Goal: Task Accomplishment & Management: Use online tool/utility

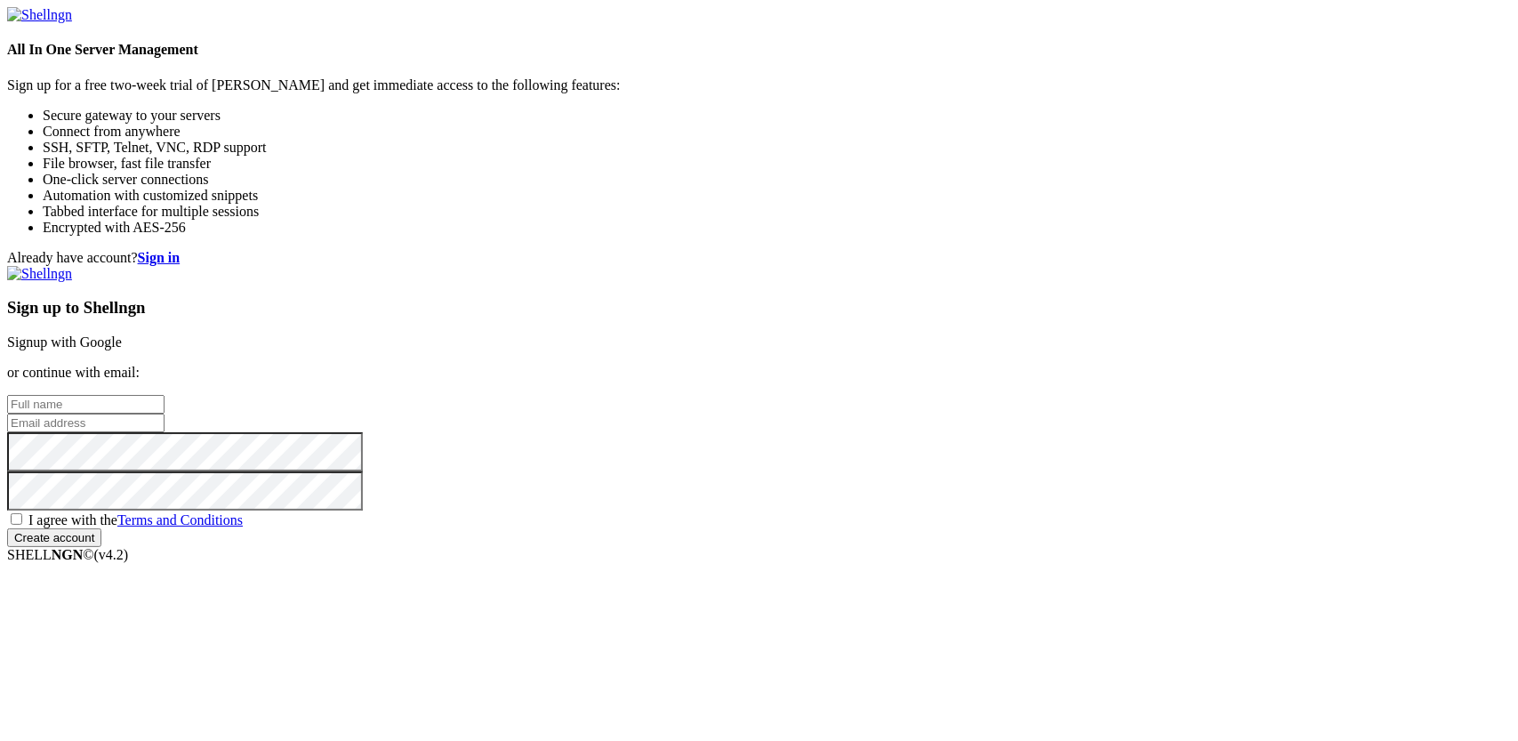
click at [165, 395] on input "text" at bounding box center [85, 404] width 157 height 19
type input "roby"
click at [165, 414] on input "email" at bounding box center [85, 423] width 157 height 19
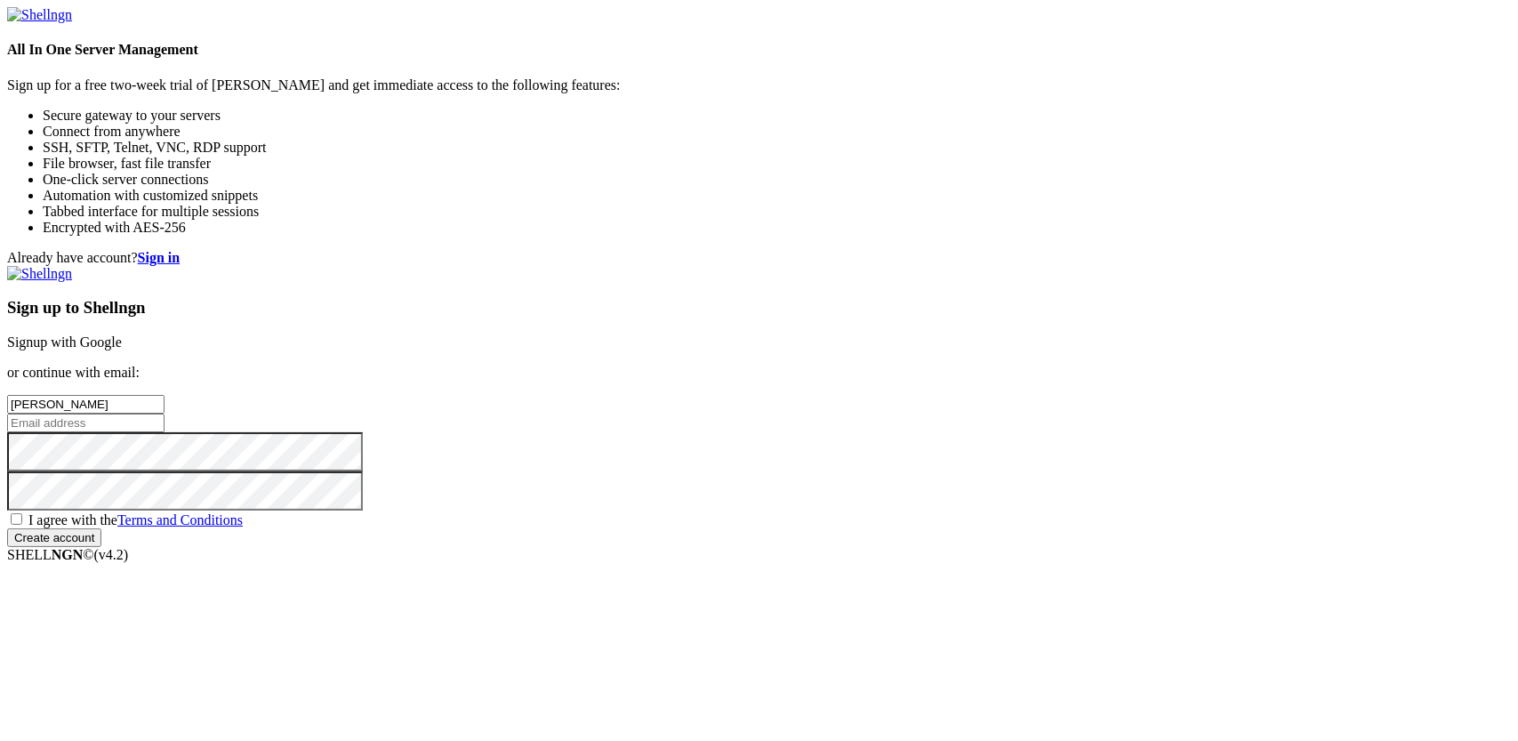
click at [165, 414] on input "email" at bounding box center [85, 423] width 157 height 19
type input "[EMAIL_ADDRESS][DOMAIN_NAME]"
click at [658, 346] on div "Already have account? Sign in Sign up to Shellngn Signup with Google or continu…" at bounding box center [759, 398] width 1504 height 297
click at [802, 510] on div "Already have account? Sign in Sign up to Shellngn Signup with Google or continu…" at bounding box center [759, 398] width 1504 height 297
click at [243, 512] on span "I agree with the Terms and Conditions" at bounding box center [135, 519] width 214 height 15
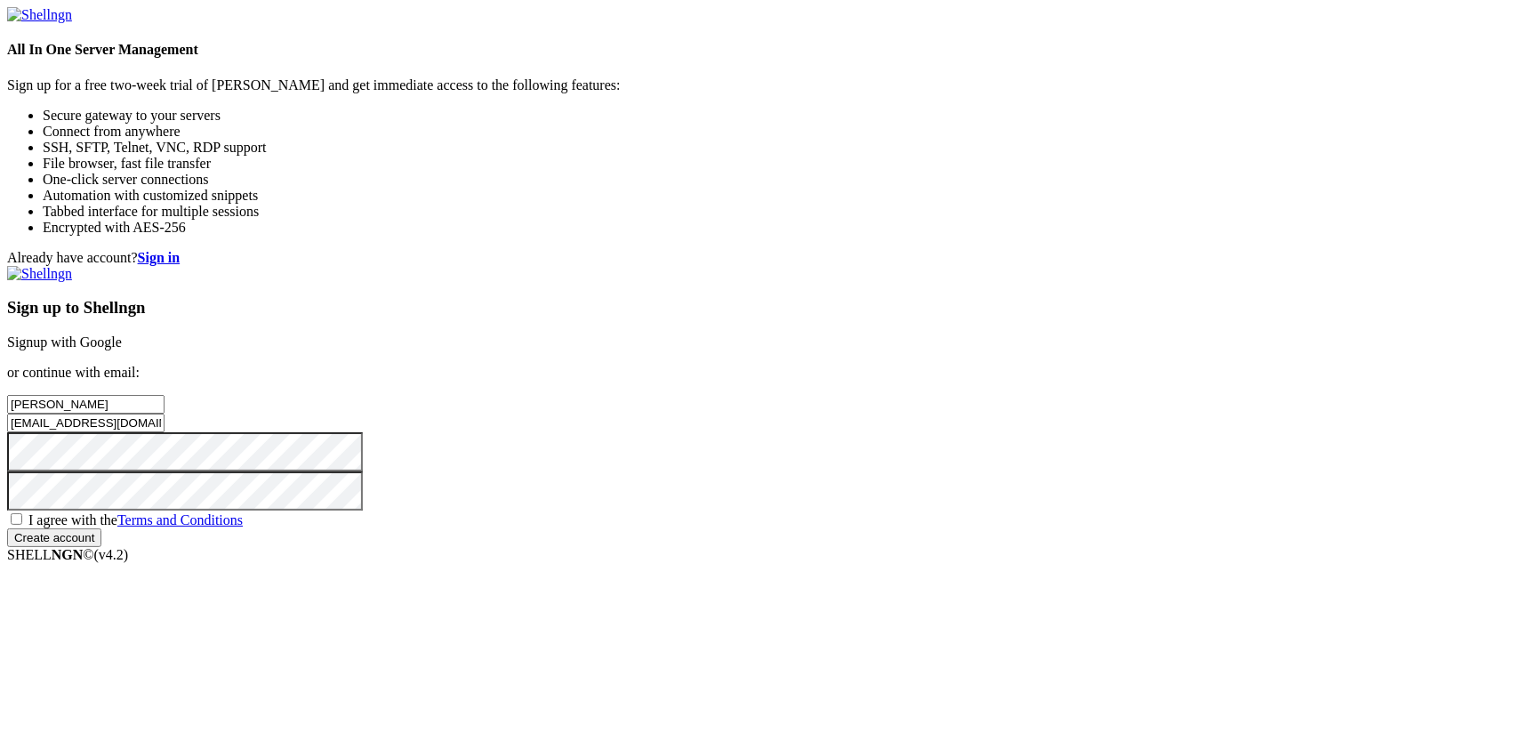
click at [22, 513] on input "I agree with the Terms and Conditions" at bounding box center [17, 519] width 12 height 12
checkbox input "true"
click at [101, 547] on input "Create account" at bounding box center [54, 537] width 94 height 19
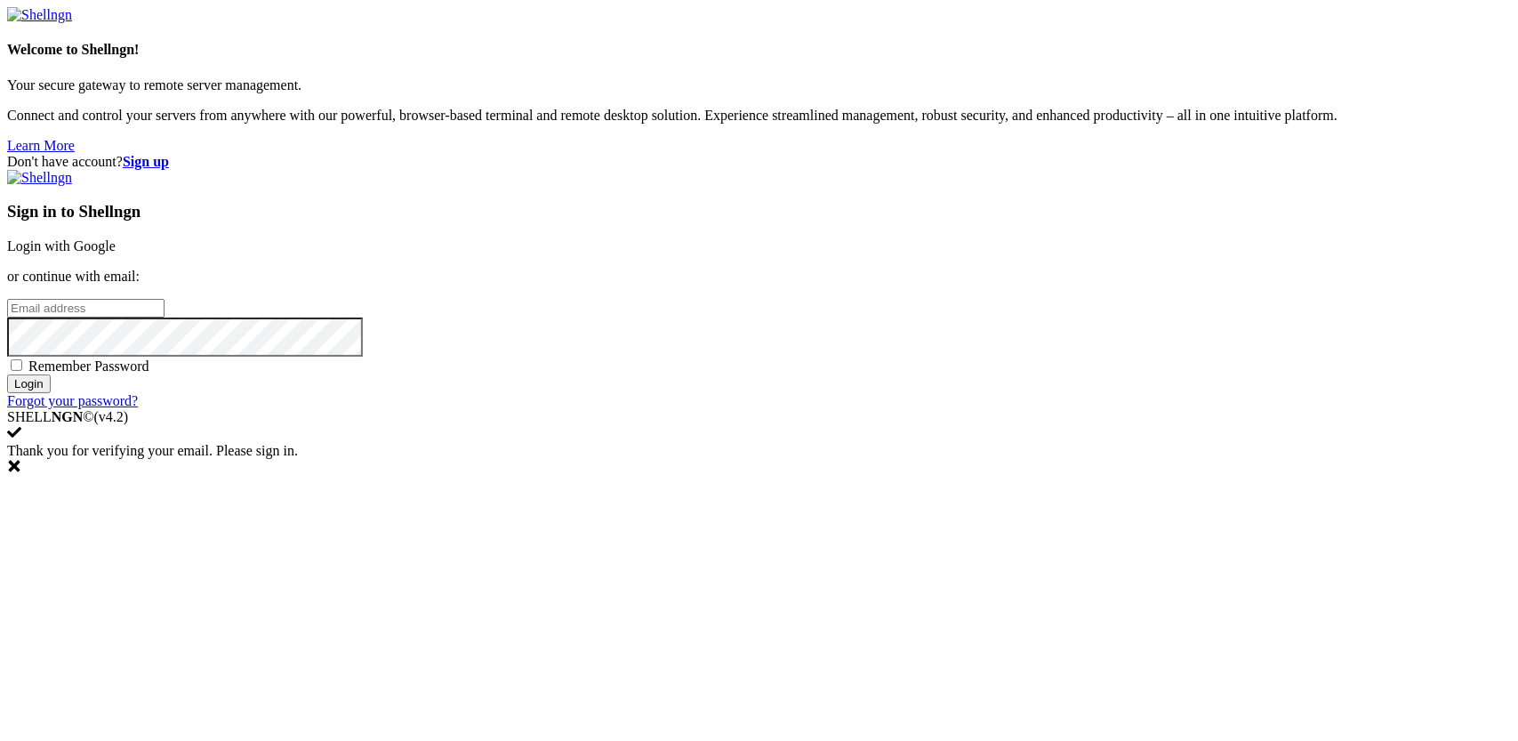
click at [165, 317] on input "email" at bounding box center [85, 308] width 157 height 19
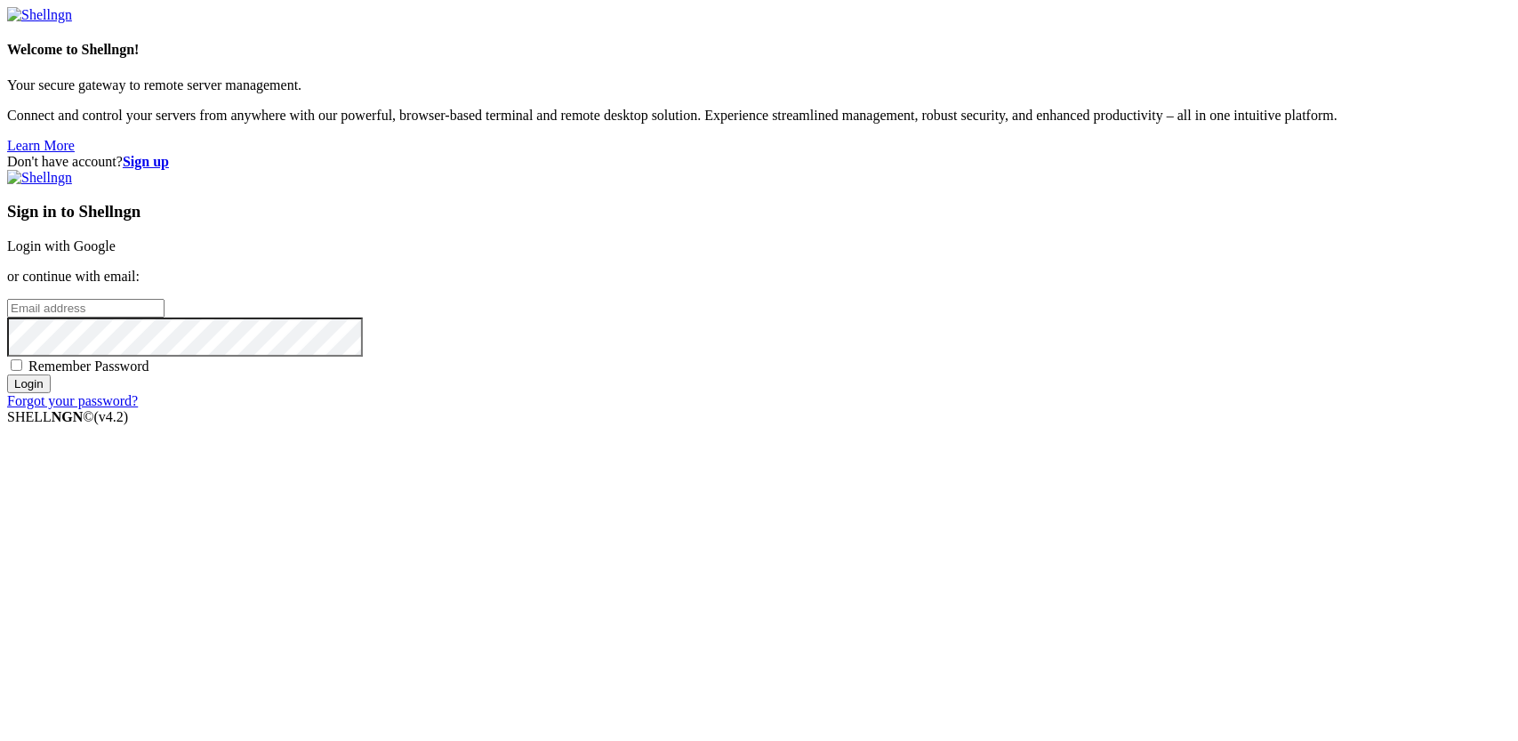
paste input "[EMAIL_ADDRESS][DOMAIN_NAME]"
type input "[EMAIL_ADDRESS][DOMAIN_NAME]"
click at [51, 393] on input "Login" at bounding box center [29, 383] width 44 height 19
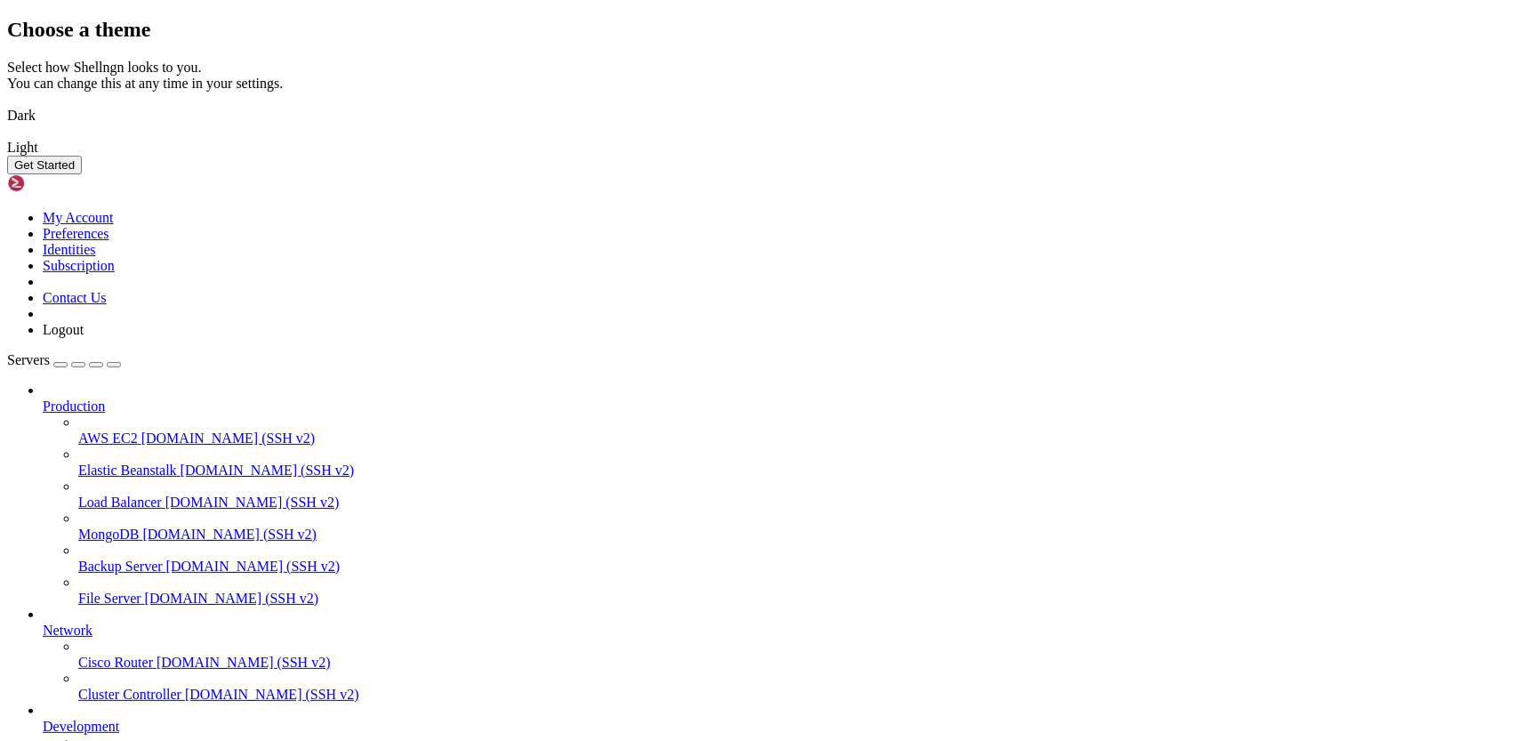
click at [7, 104] on img at bounding box center [7, 104] width 0 height 0
click at [82, 174] on button "Get Started" at bounding box center [44, 165] width 75 height 19
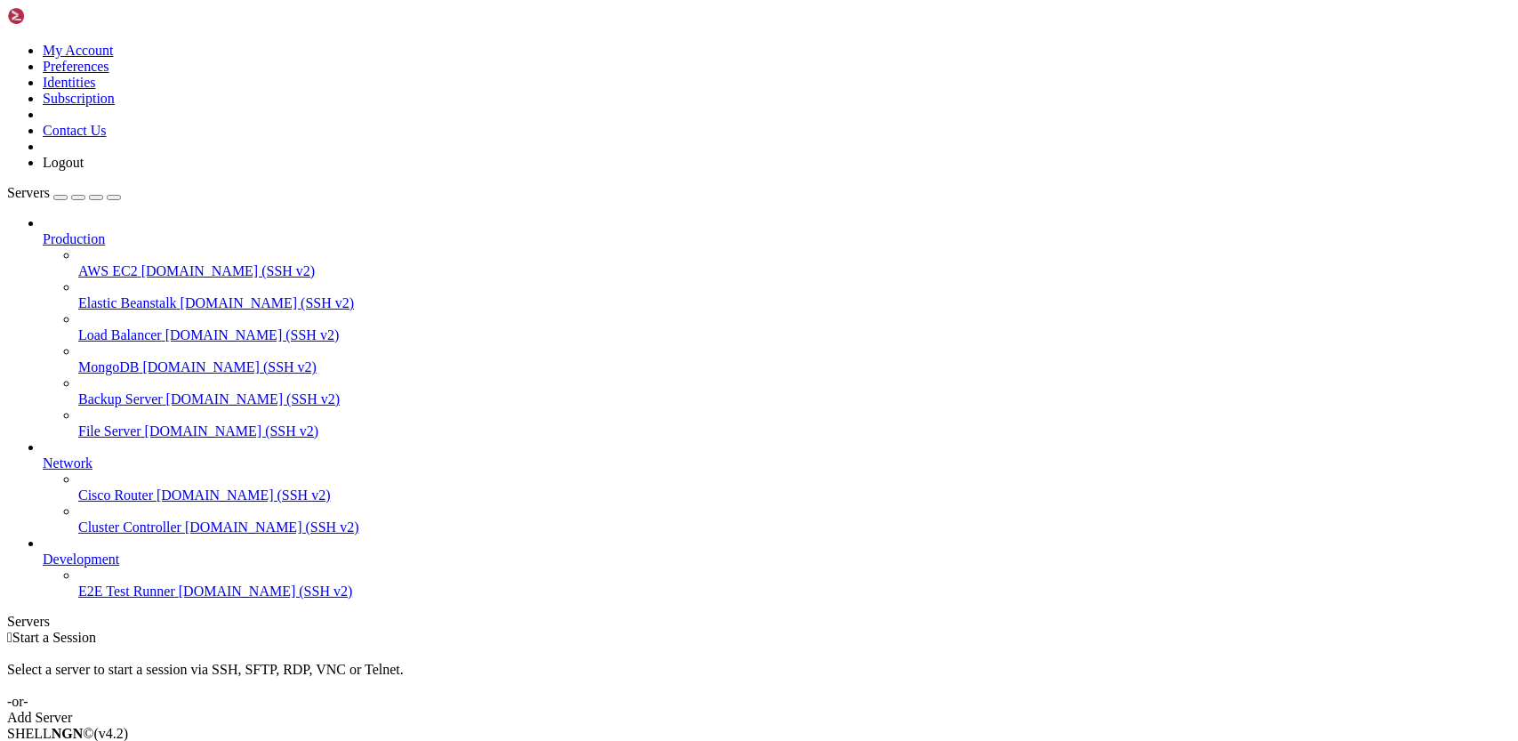
click at [953, 630] on div " Start a Session Select a server to start a session via SSH, SFTP, RDP, VNC or…" at bounding box center [759, 678] width 1504 height 96
click at [859, 710] on link "Add Server" at bounding box center [759, 718] width 1504 height 16
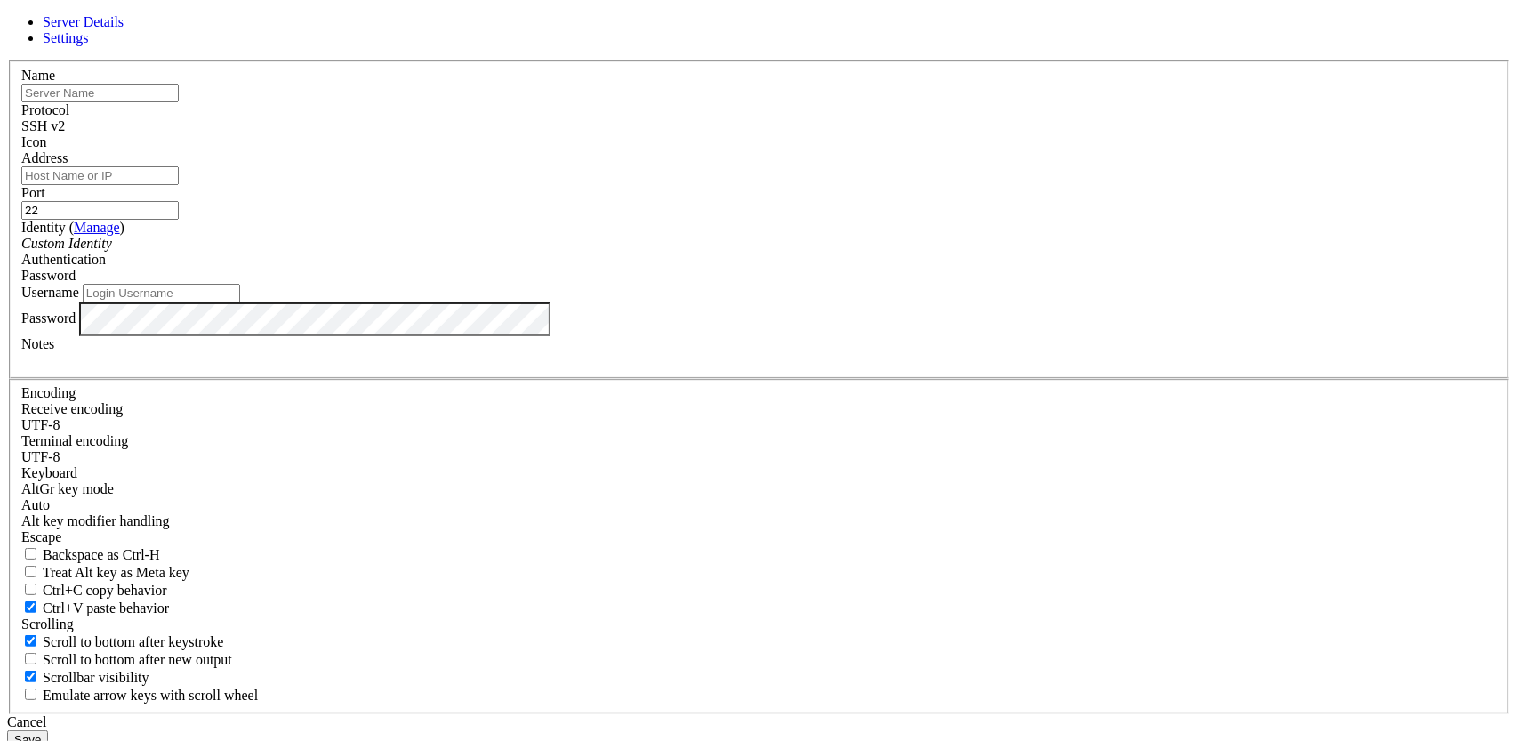
click at [179, 220] on input "22" at bounding box center [99, 210] width 157 height 19
drag, startPoint x: 864, startPoint y: 271, endPoint x: 779, endPoint y: 264, distance: 84.8
click at [779, 264] on fieldset "Name Protocol SSH v2 Icon Address Port 22 ( )" at bounding box center [759, 219] width 1500 height 318
type input "3389"
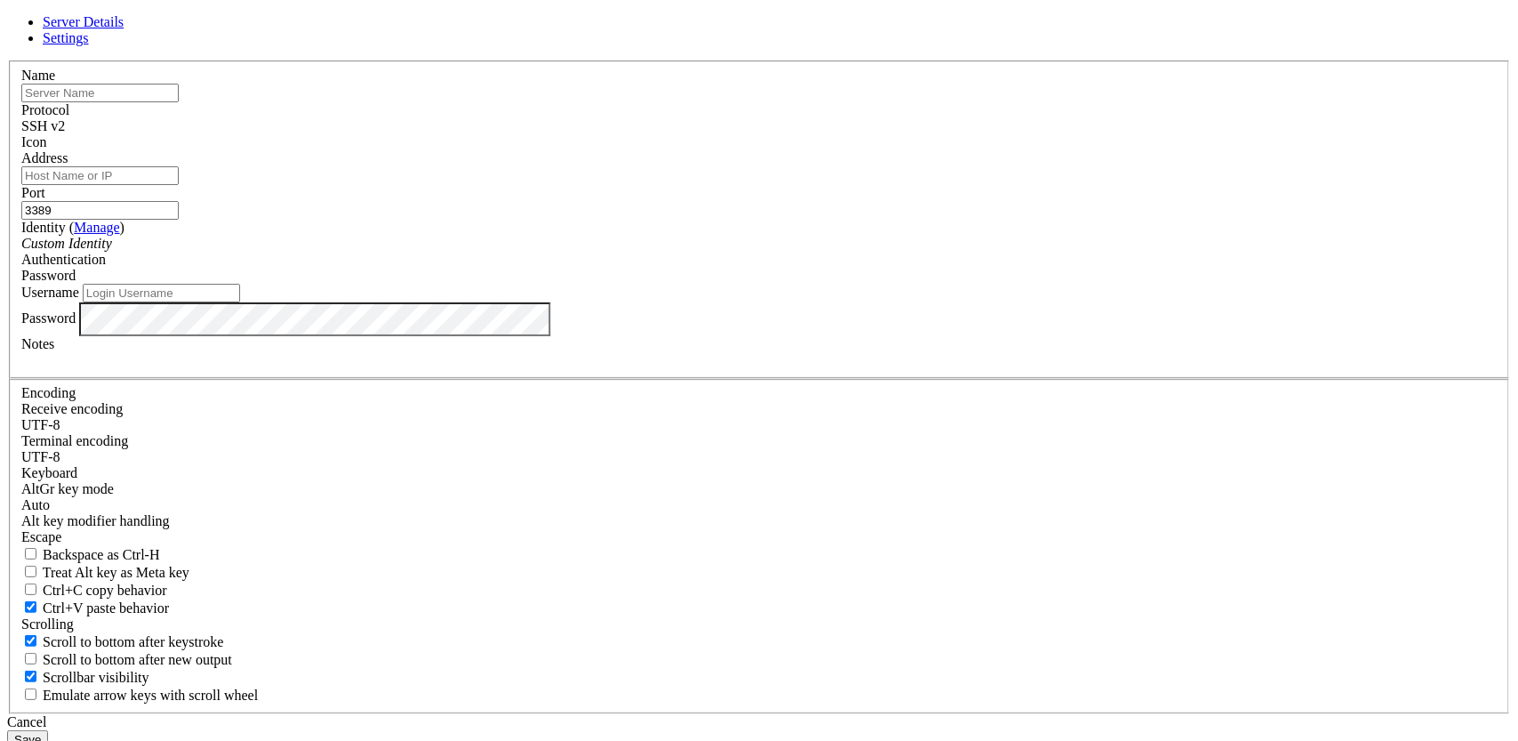
click at [179, 185] on input "Address" at bounding box center [99, 175] width 157 height 19
paste input "[TECHNICAL_ID]"
type input "[TECHNICAL_ID]"
click at [179, 102] on input "text" at bounding box center [99, 93] width 157 height 19
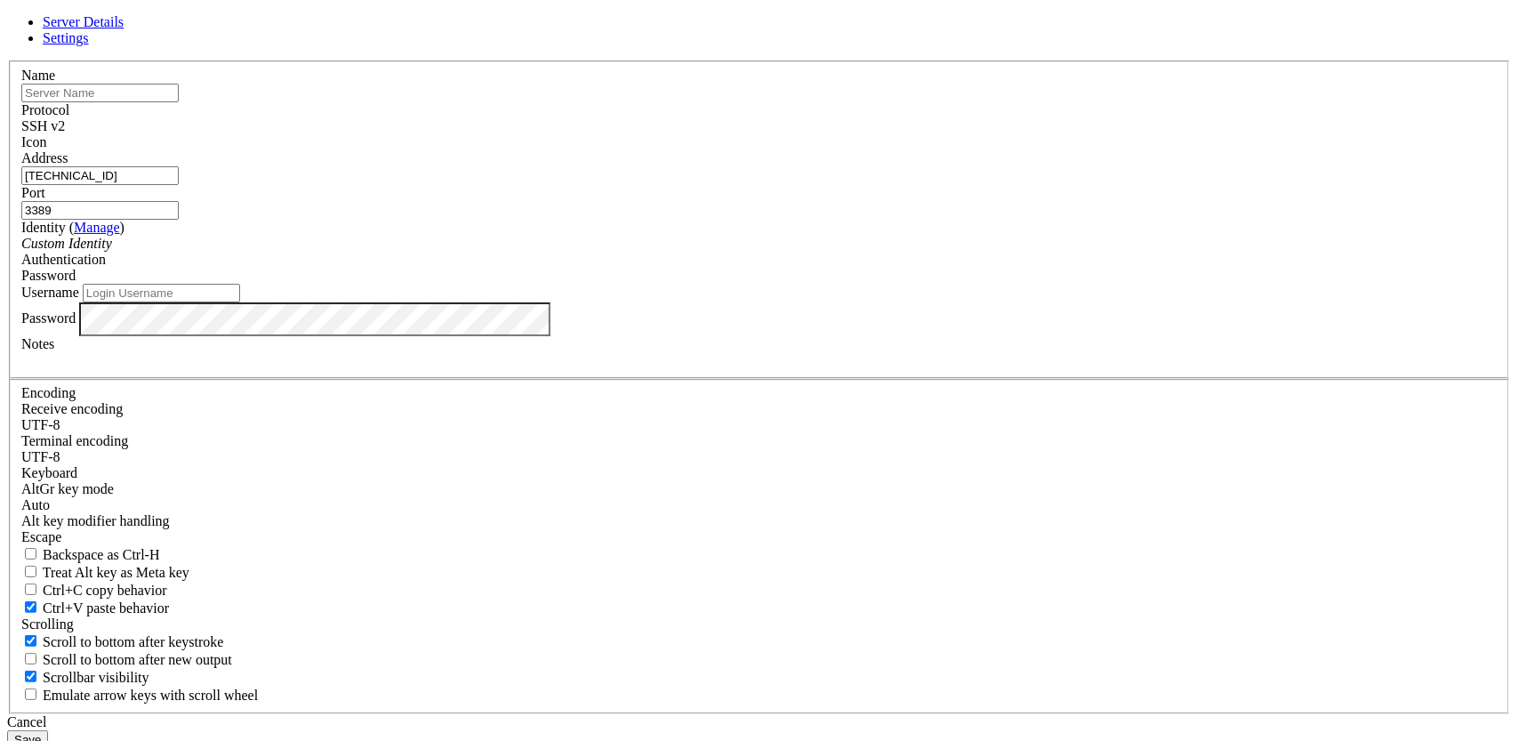
paste input "[TECHNICAL_ID]"
type input "[TECHNICAL_ID]"
click at [240, 302] on input "Username" at bounding box center [161, 293] width 157 height 19
type input "admin"
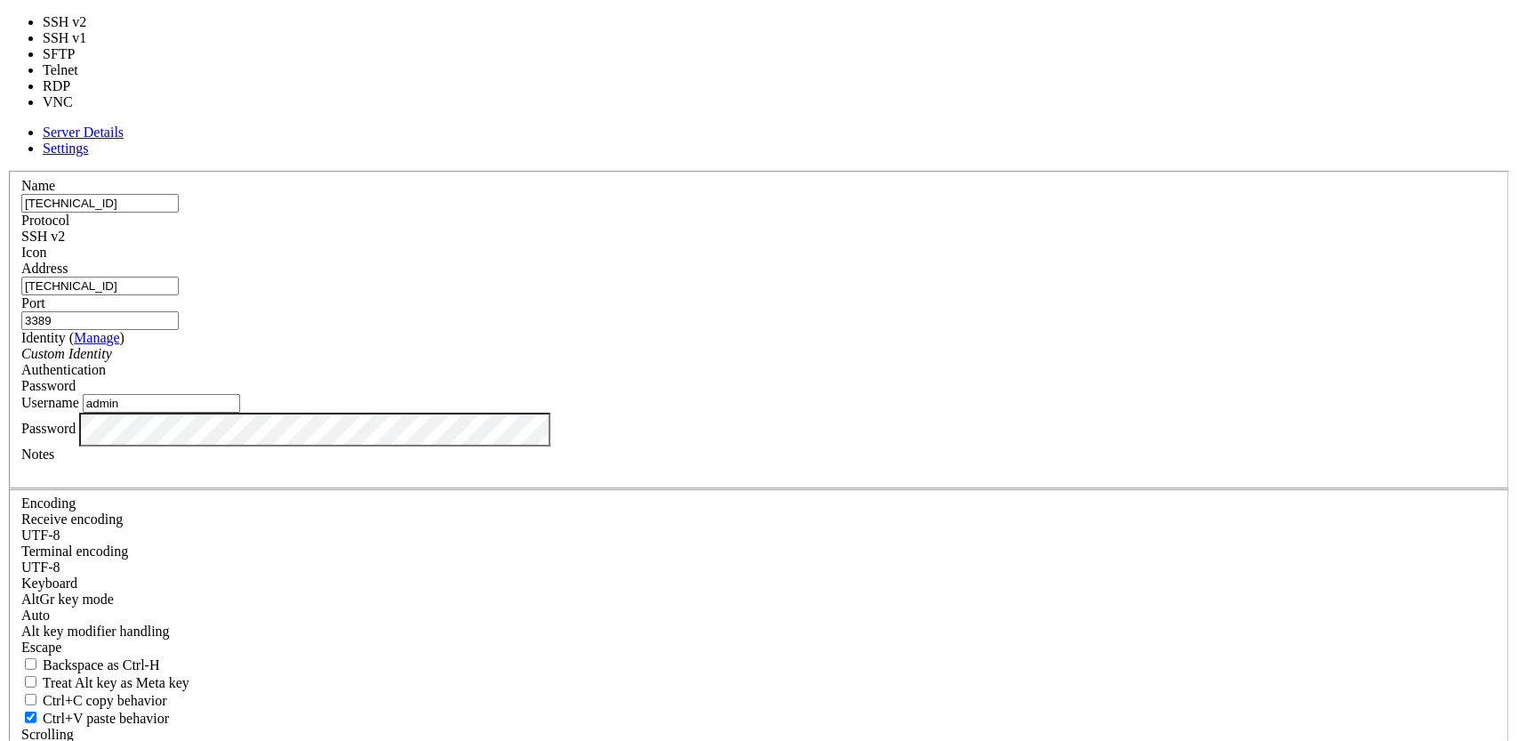
click at [65, 229] on span "SSH v2" at bounding box center [43, 236] width 44 height 15
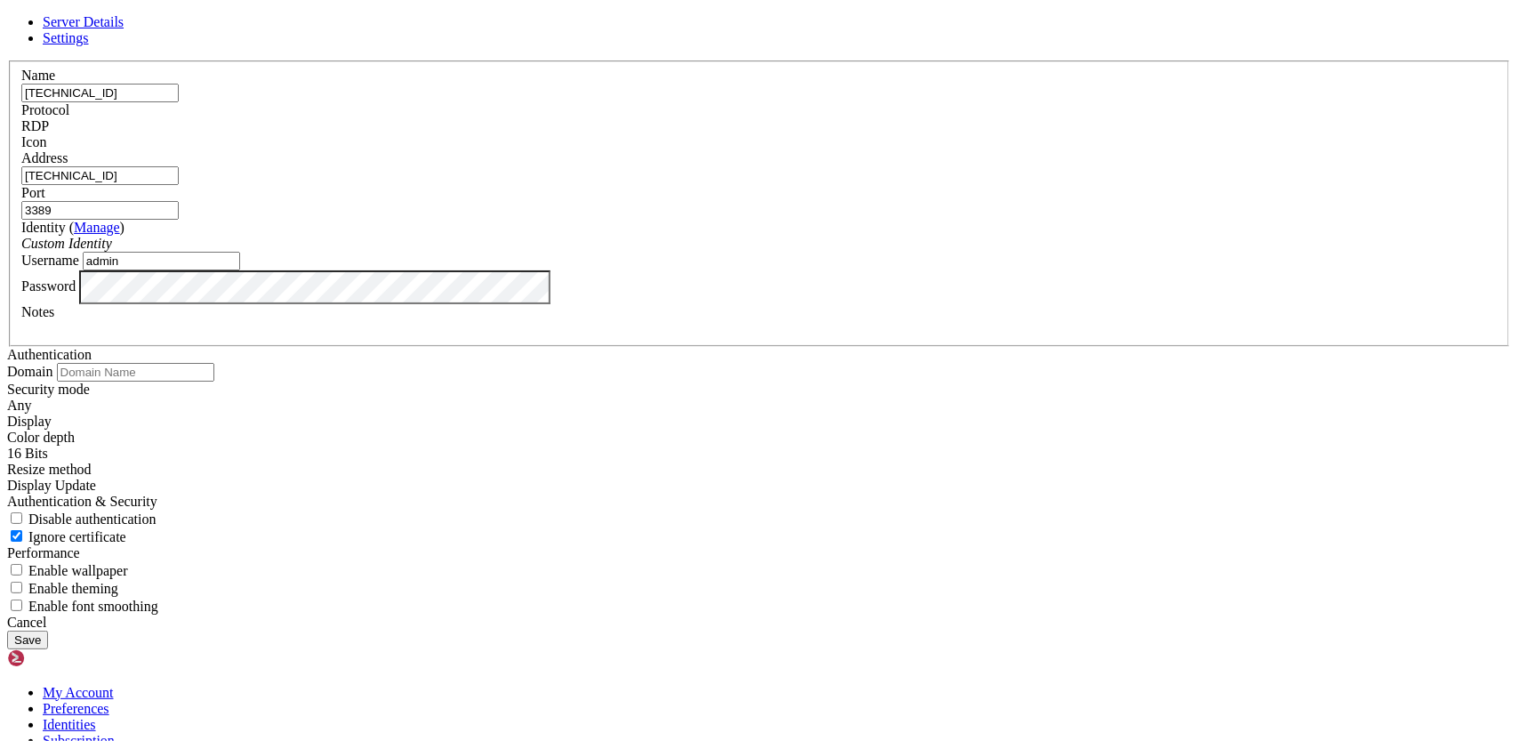
click at [48, 631] on button "Save" at bounding box center [27, 640] width 41 height 19
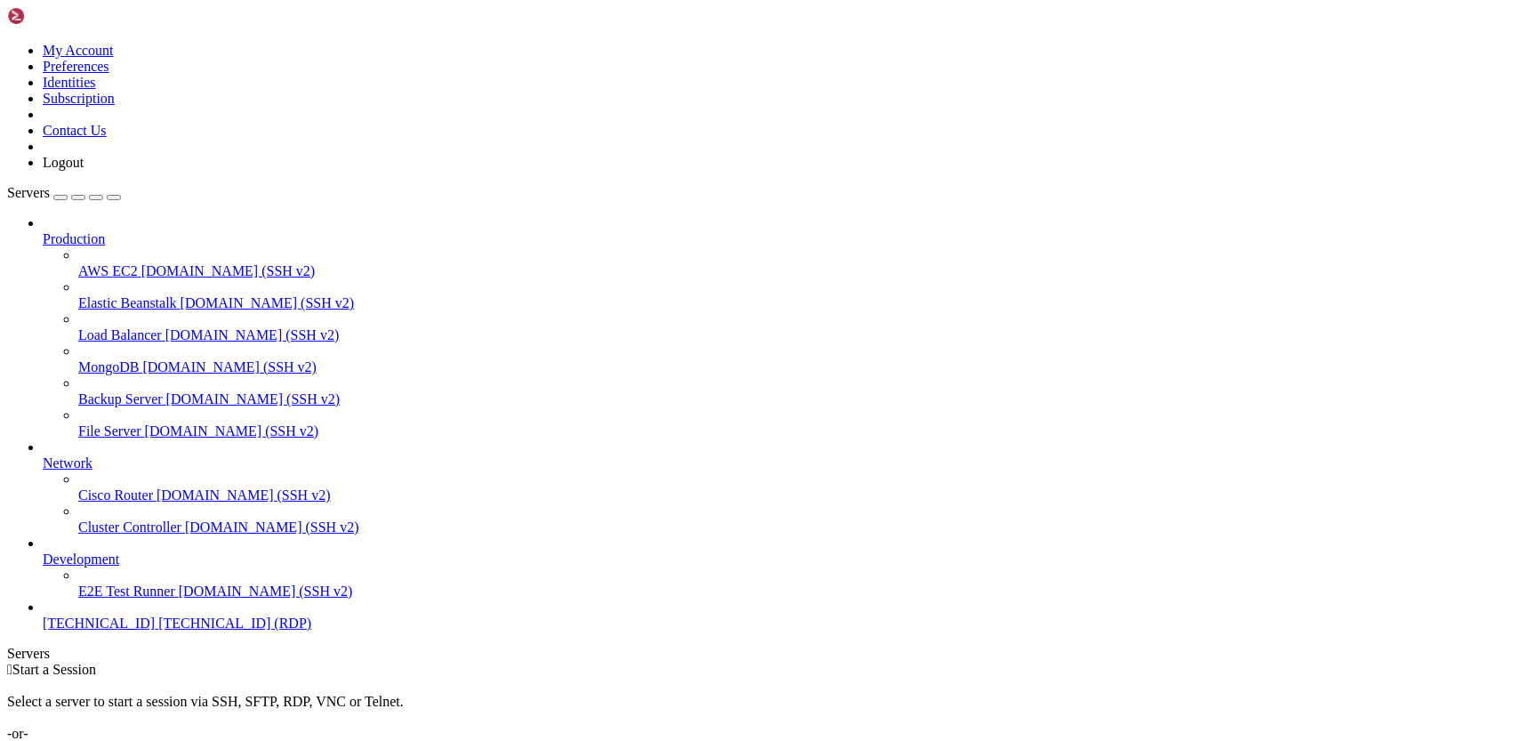
click at [158, 631] on span "[TECHNICAL_ID] (RDP)" at bounding box center [234, 622] width 153 height 15
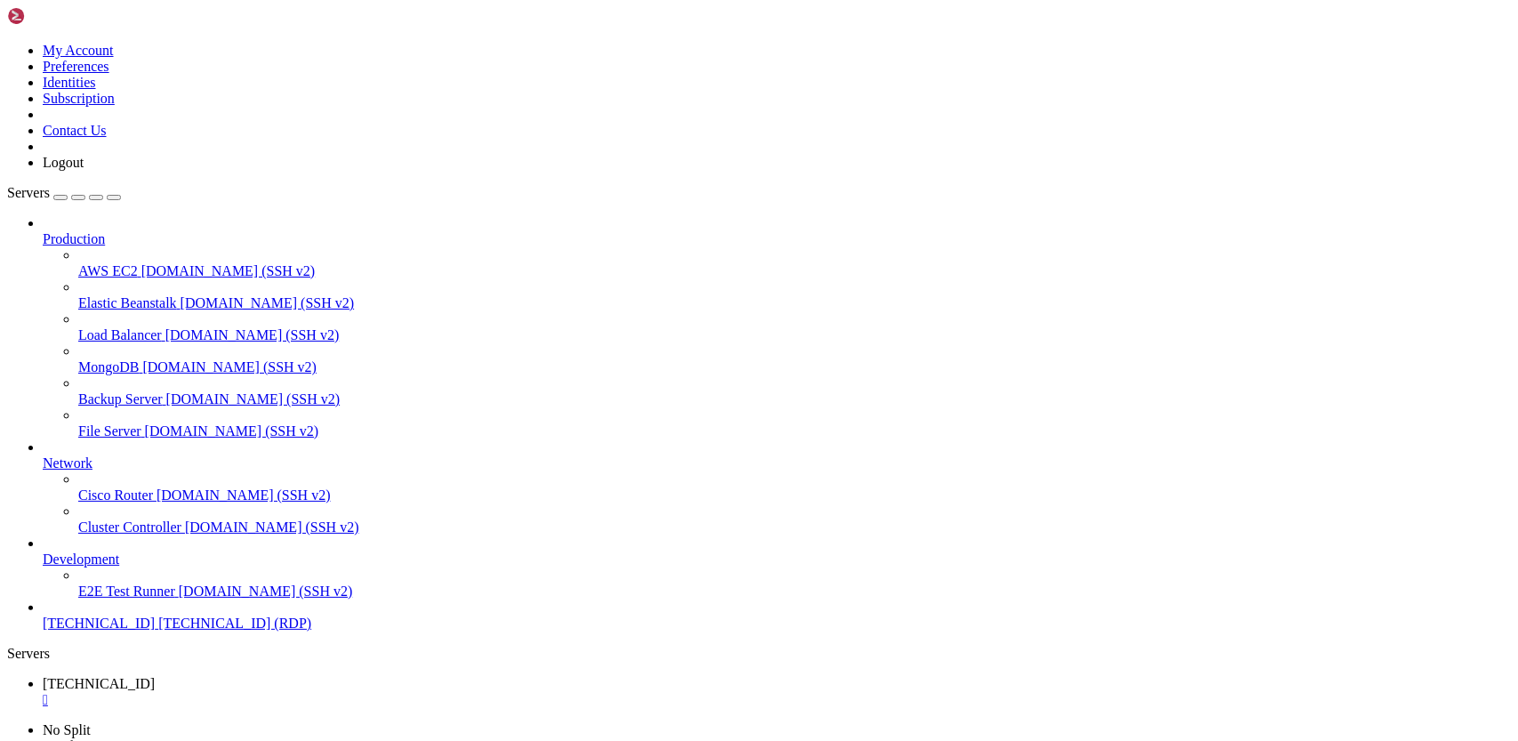
drag, startPoint x: 609, startPoint y: 1210, endPoint x: 710, endPoint y: 1230, distance: 102.4
drag, startPoint x: 390, startPoint y: 1024, endPoint x: 364, endPoint y: 1162, distance: 141.1
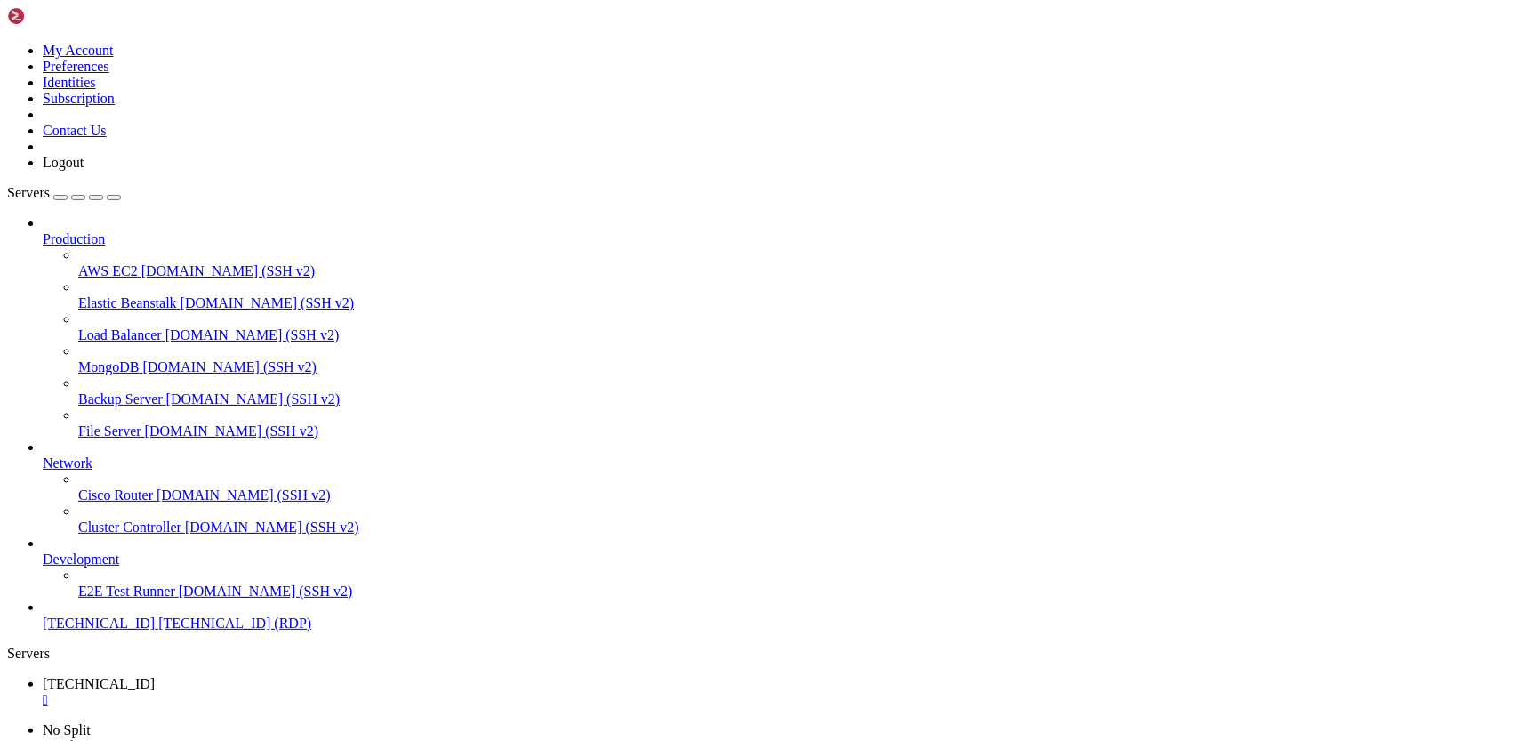
drag, startPoint x: 258, startPoint y: 1183, endPoint x: 237, endPoint y: 1199, distance: 26.0
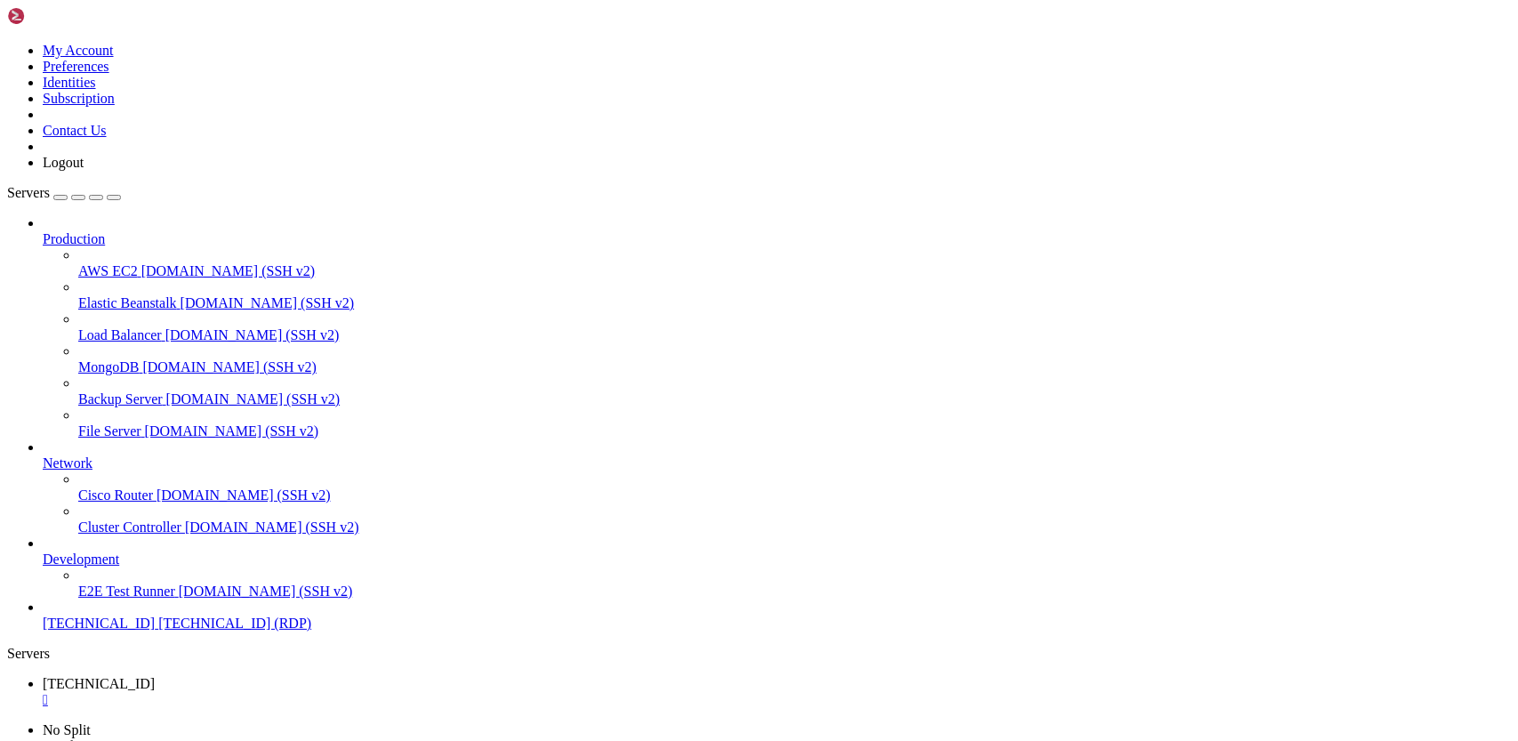
drag, startPoint x: 498, startPoint y: 983, endPoint x: 465, endPoint y: 987, distance: 33.2
drag, startPoint x: 525, startPoint y: 970, endPoint x: 394, endPoint y: 964, distance: 130.9
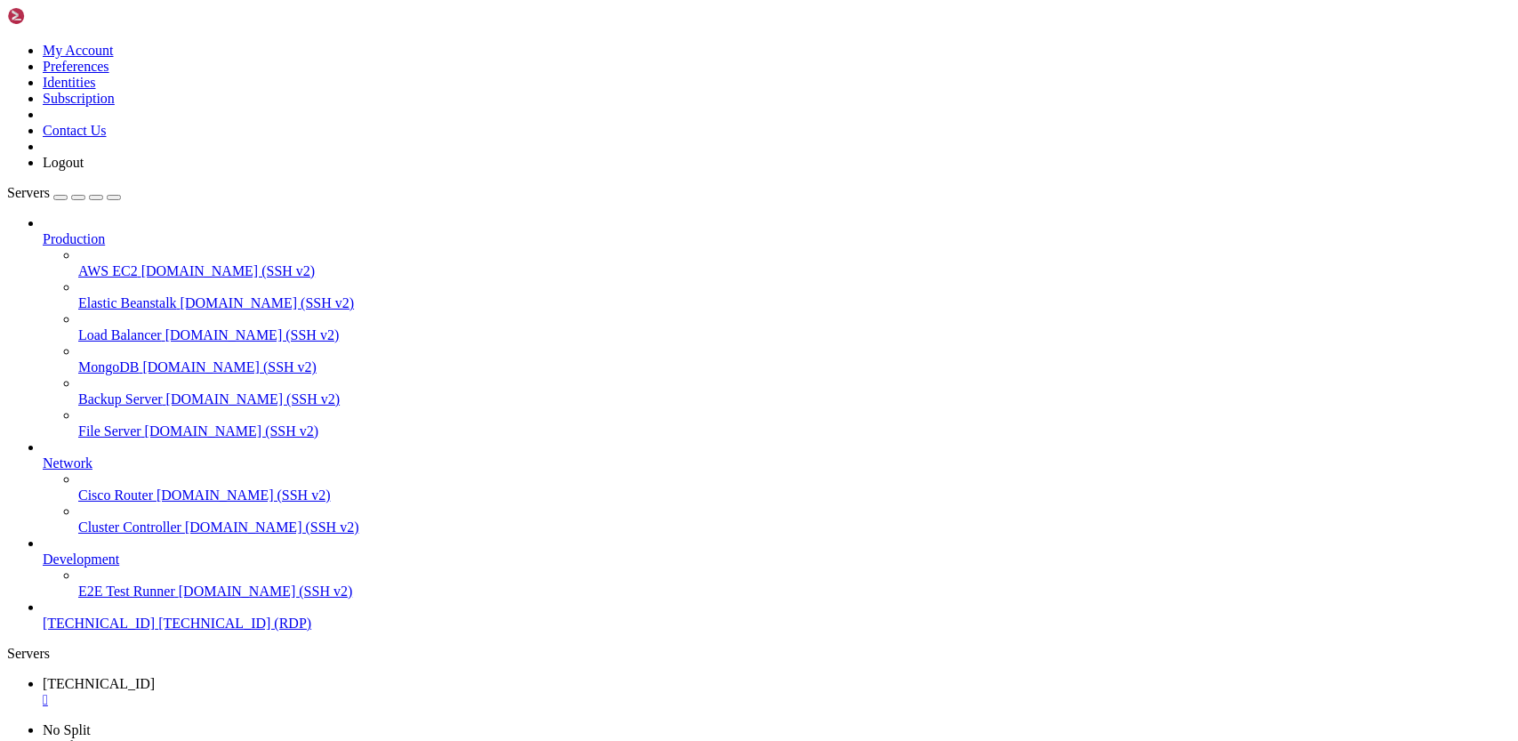
drag, startPoint x: 530, startPoint y: 918, endPoint x: 465, endPoint y: 912, distance: 65.1
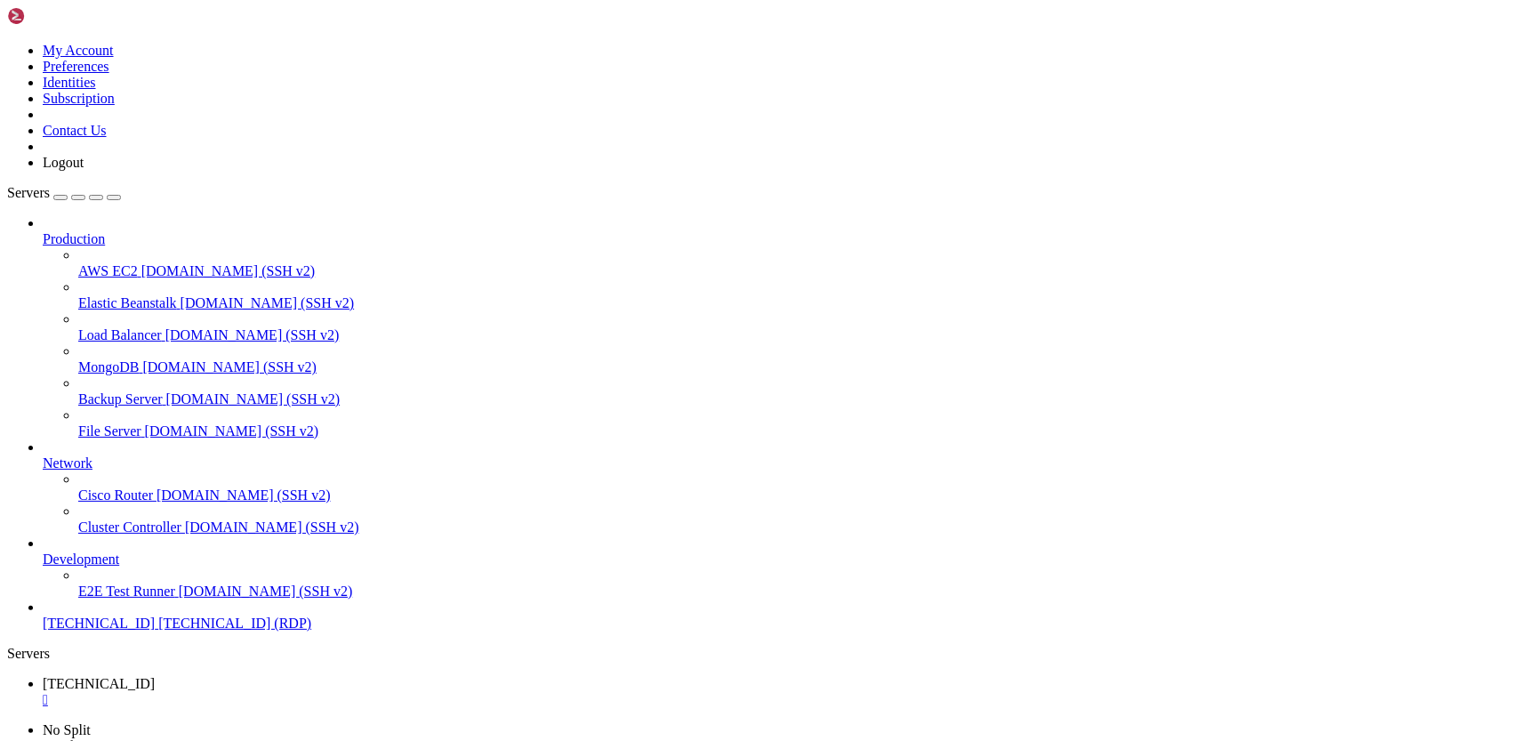
drag, startPoint x: 560, startPoint y: 904, endPoint x: 518, endPoint y: 897, distance: 42.3
drag, startPoint x: 597, startPoint y: 906, endPoint x: 518, endPoint y: 892, distance: 80.4
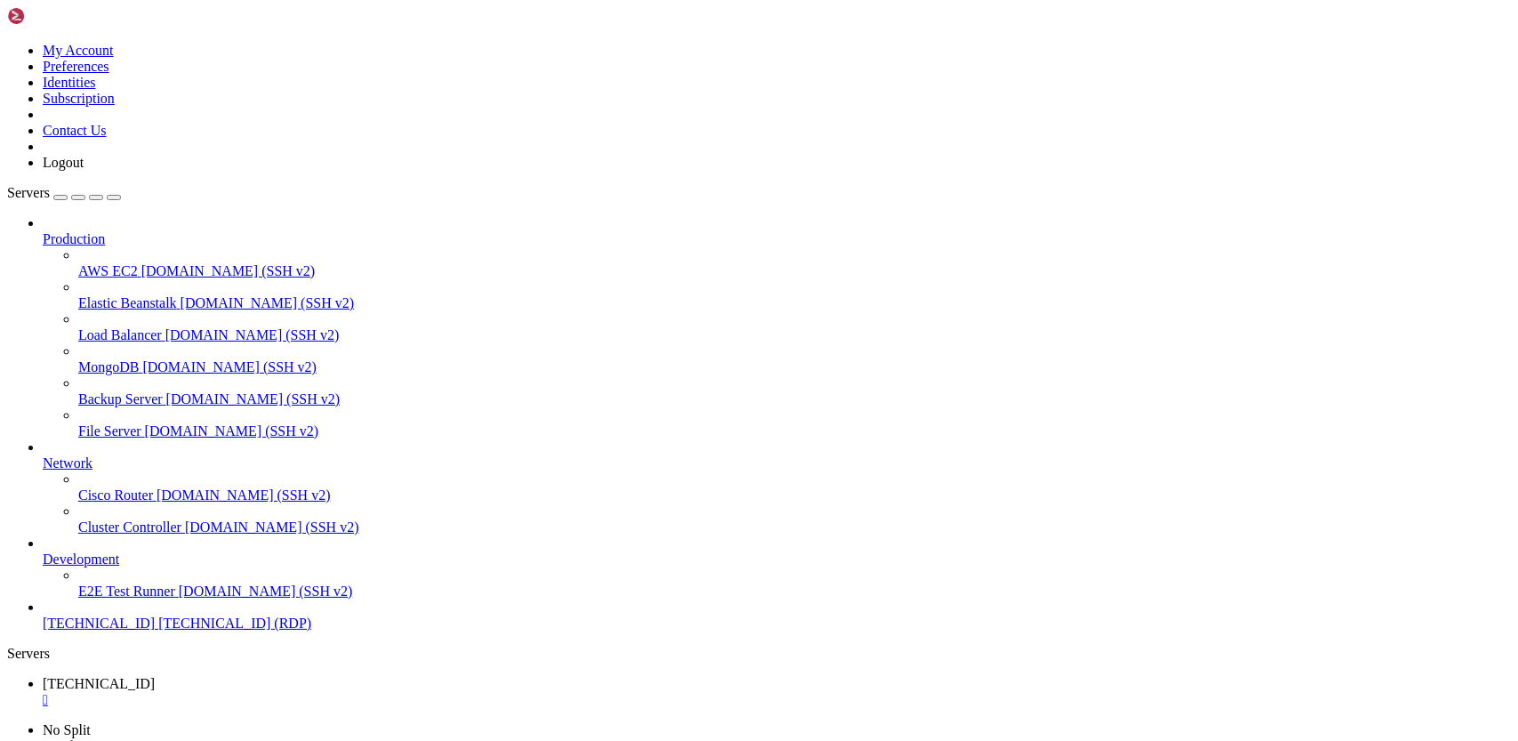
drag, startPoint x: 481, startPoint y: 1155, endPoint x: 462, endPoint y: 1283, distance: 129.5
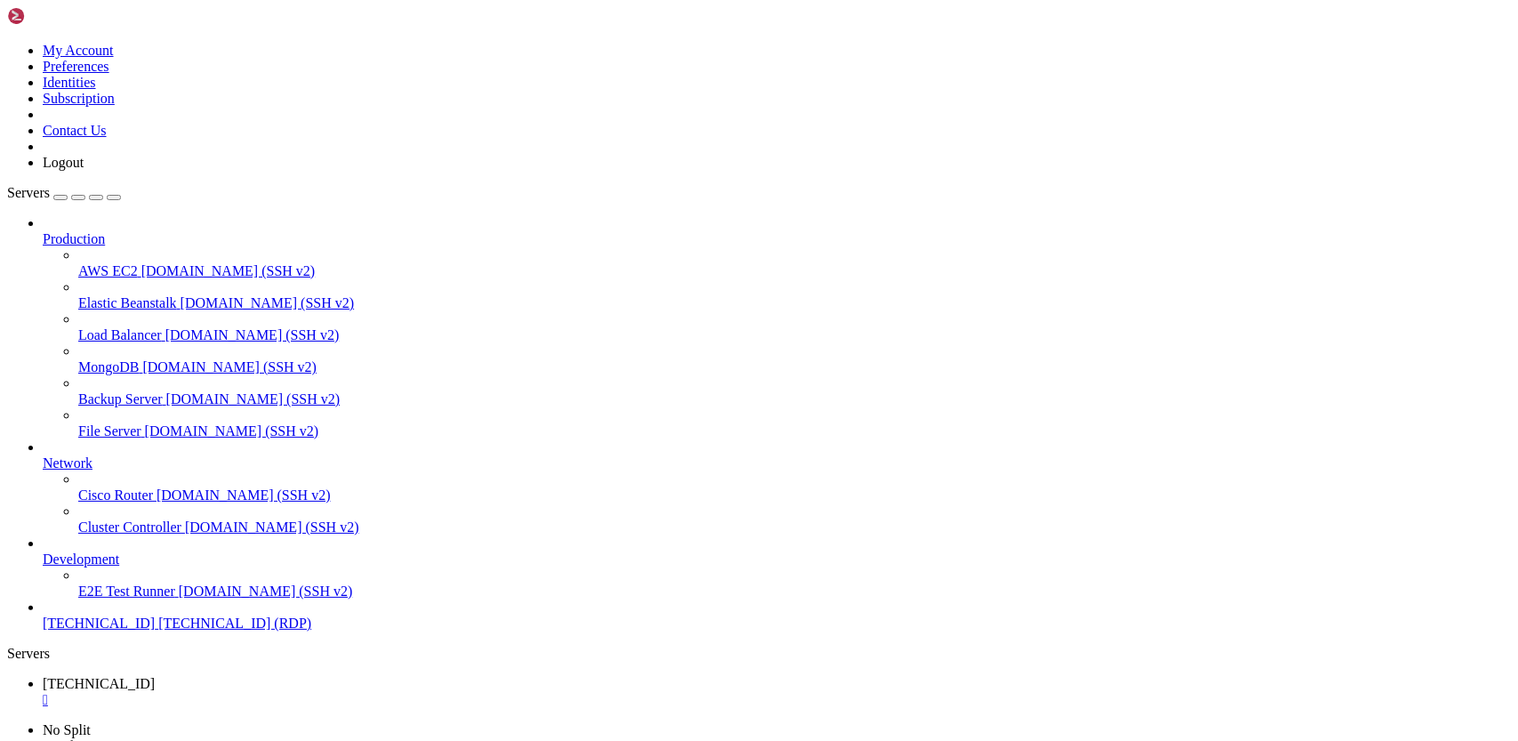
drag, startPoint x: 398, startPoint y: 975, endPoint x: 493, endPoint y: 943, distance: 100.4
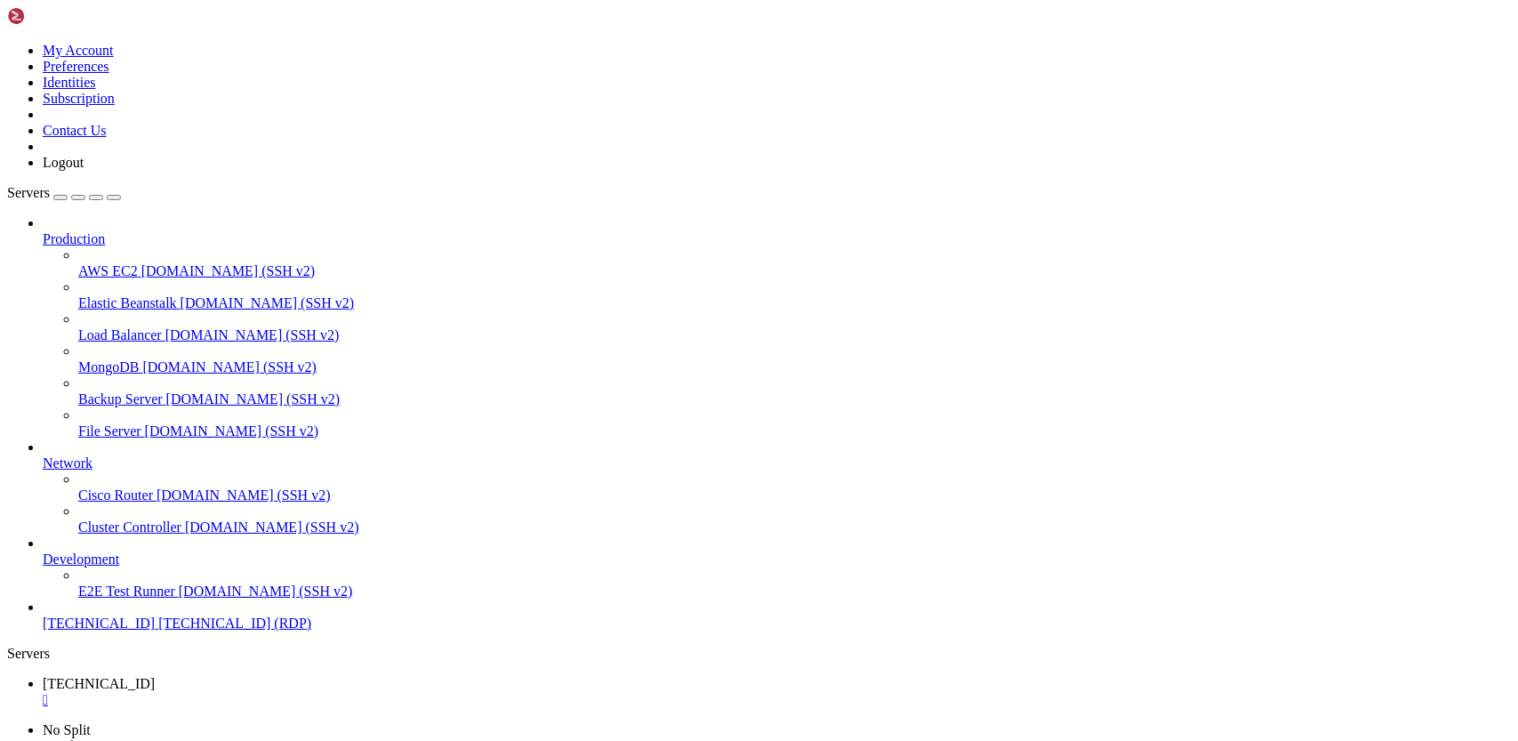
drag, startPoint x: 985, startPoint y: 1446, endPoint x: 1036, endPoint y: 1523, distance: 92.5
drag, startPoint x: 537, startPoint y: 954, endPoint x: 567, endPoint y: 899, distance: 62.9
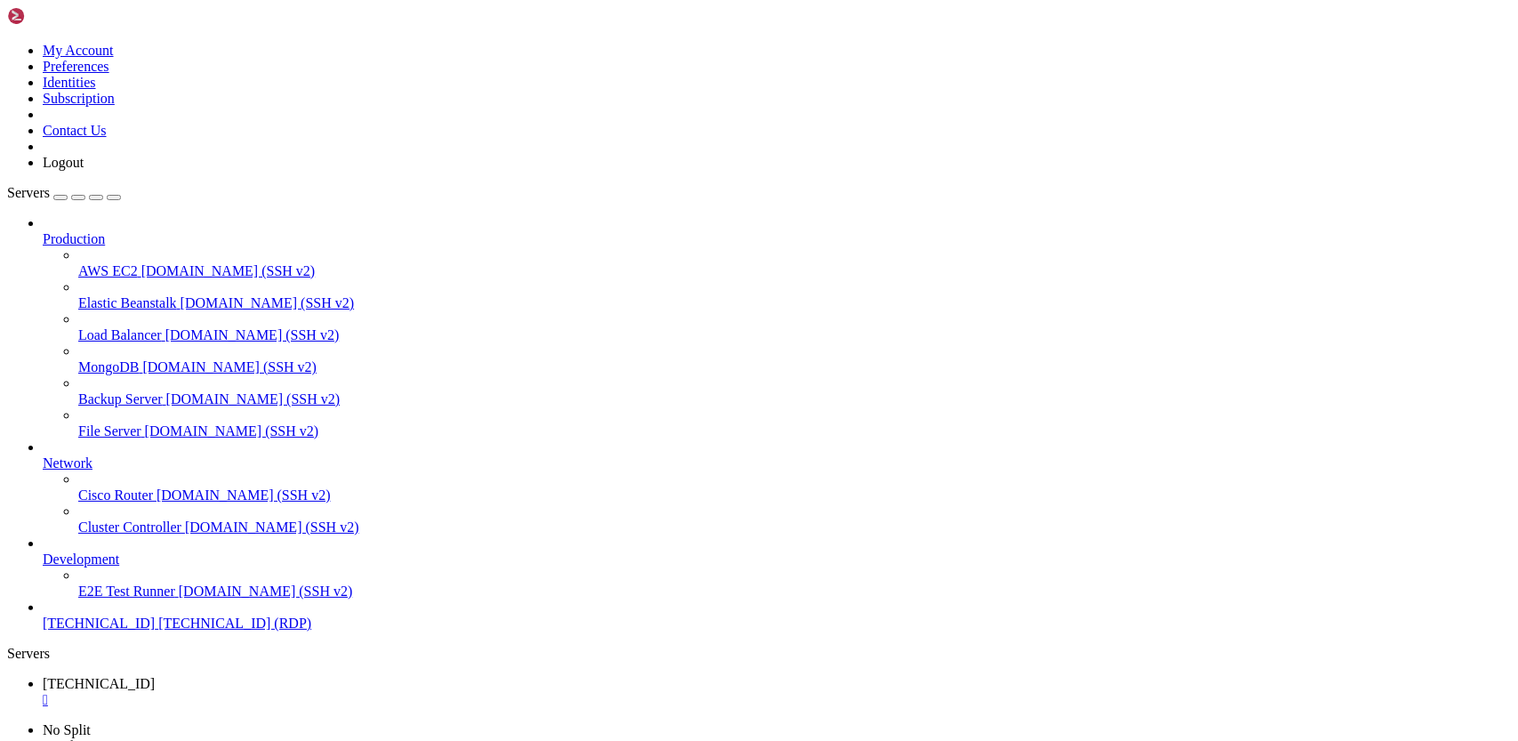
drag, startPoint x: 567, startPoint y: 899, endPoint x: 549, endPoint y: 879, distance: 27.7
drag, startPoint x: 1052, startPoint y: 1405, endPoint x: 1089, endPoint y: 1477, distance: 80.7
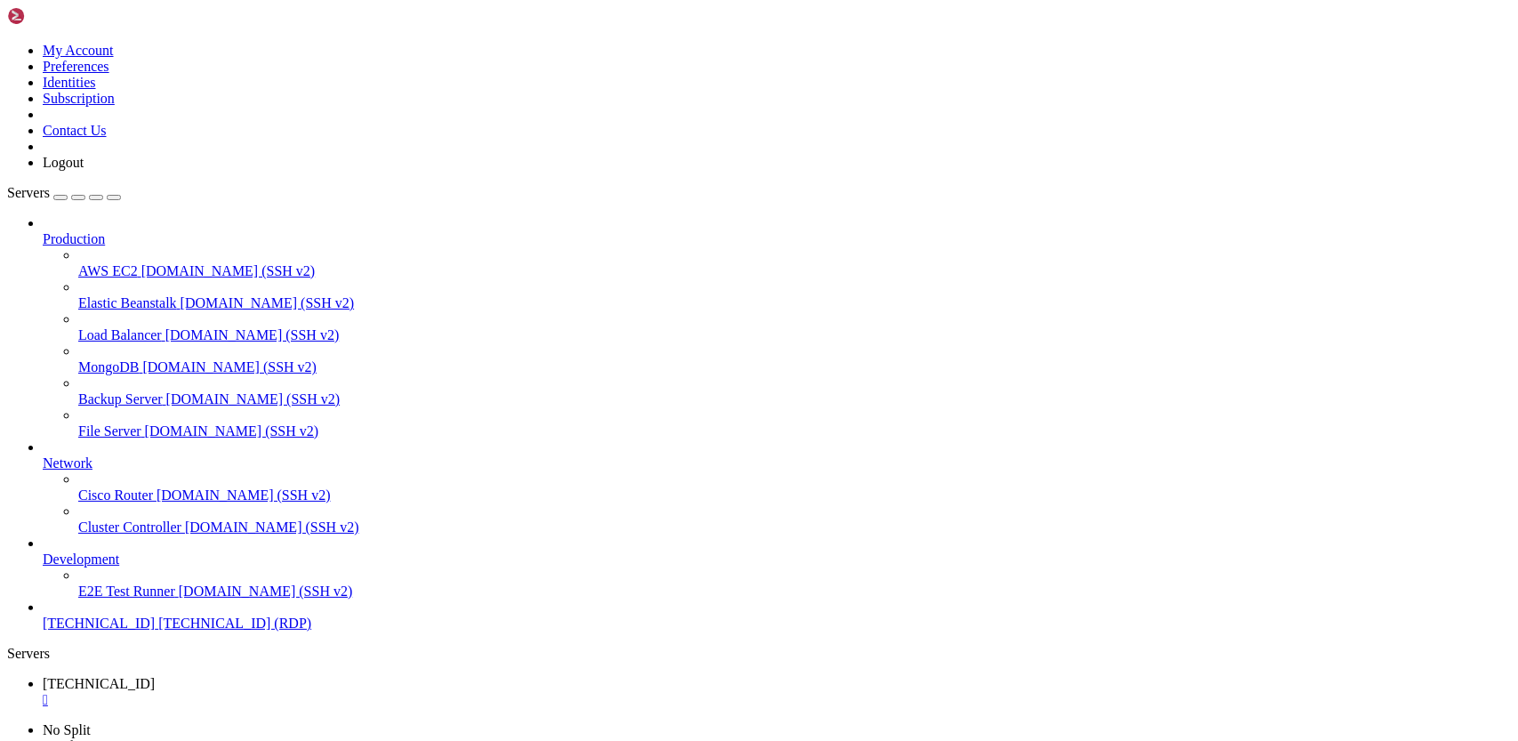
drag, startPoint x: 261, startPoint y: 1497, endPoint x: 253, endPoint y: 1505, distance: 12.0
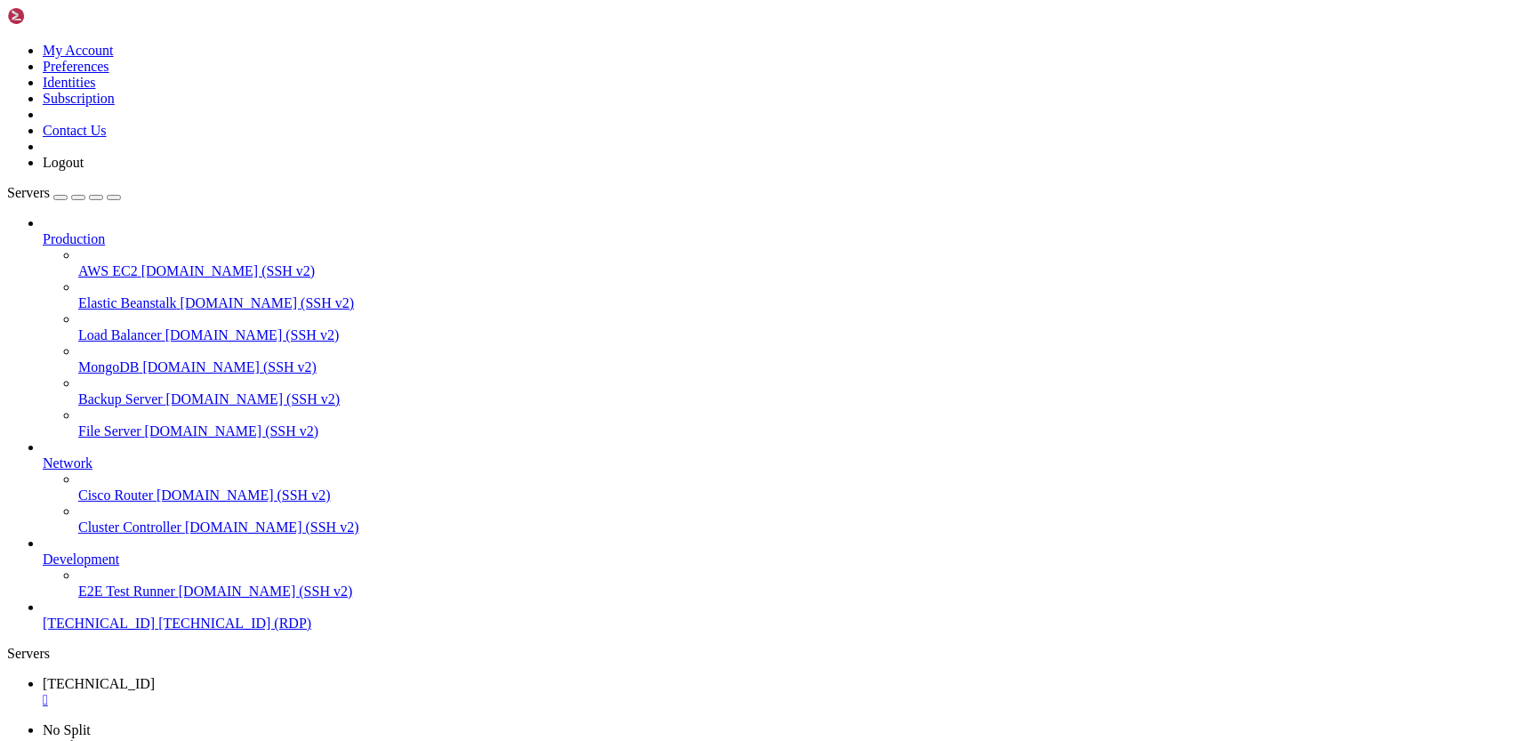
drag, startPoint x: 822, startPoint y: 1155, endPoint x: 808, endPoint y: 1250, distance: 95.3
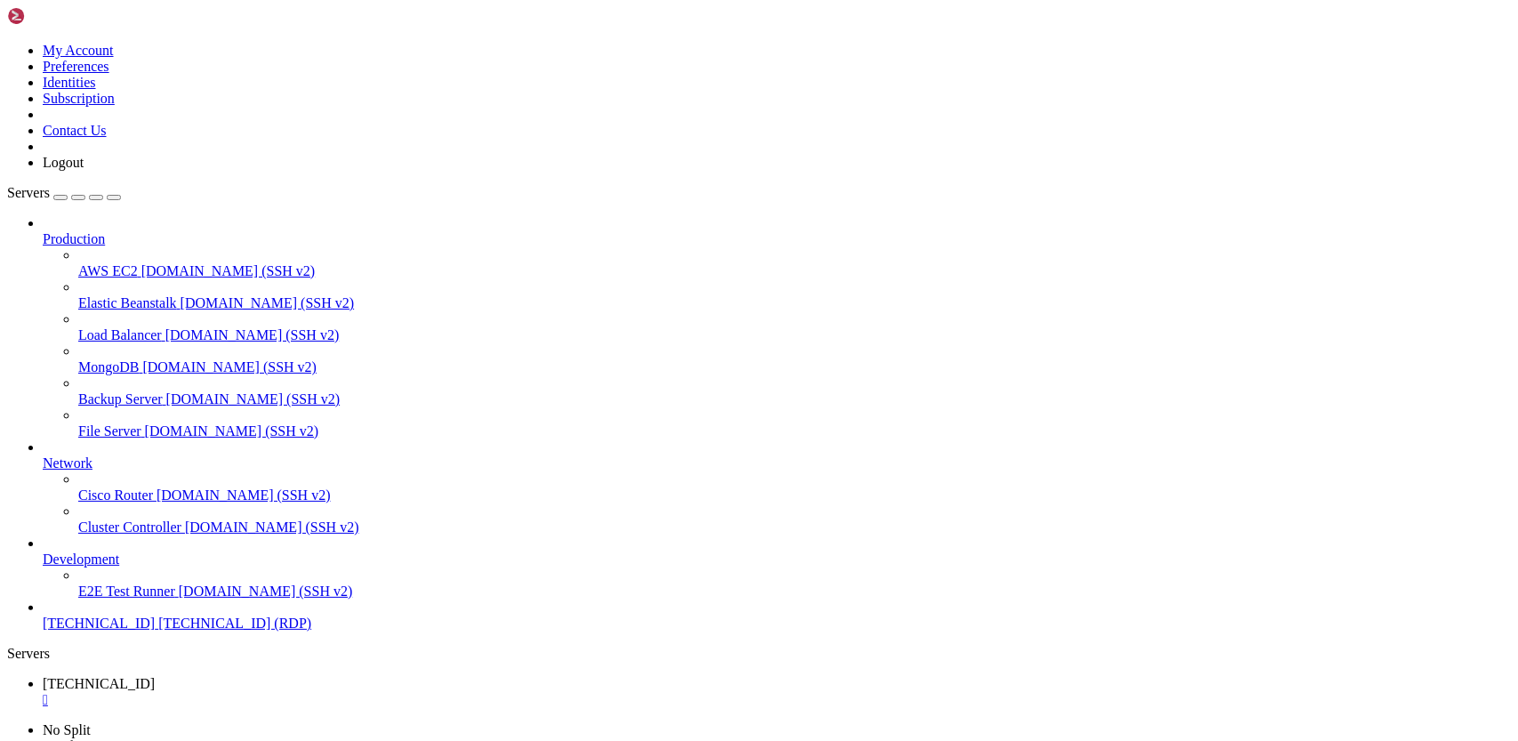
drag, startPoint x: 934, startPoint y: 1403, endPoint x: 925, endPoint y: 1471, distance: 68.2
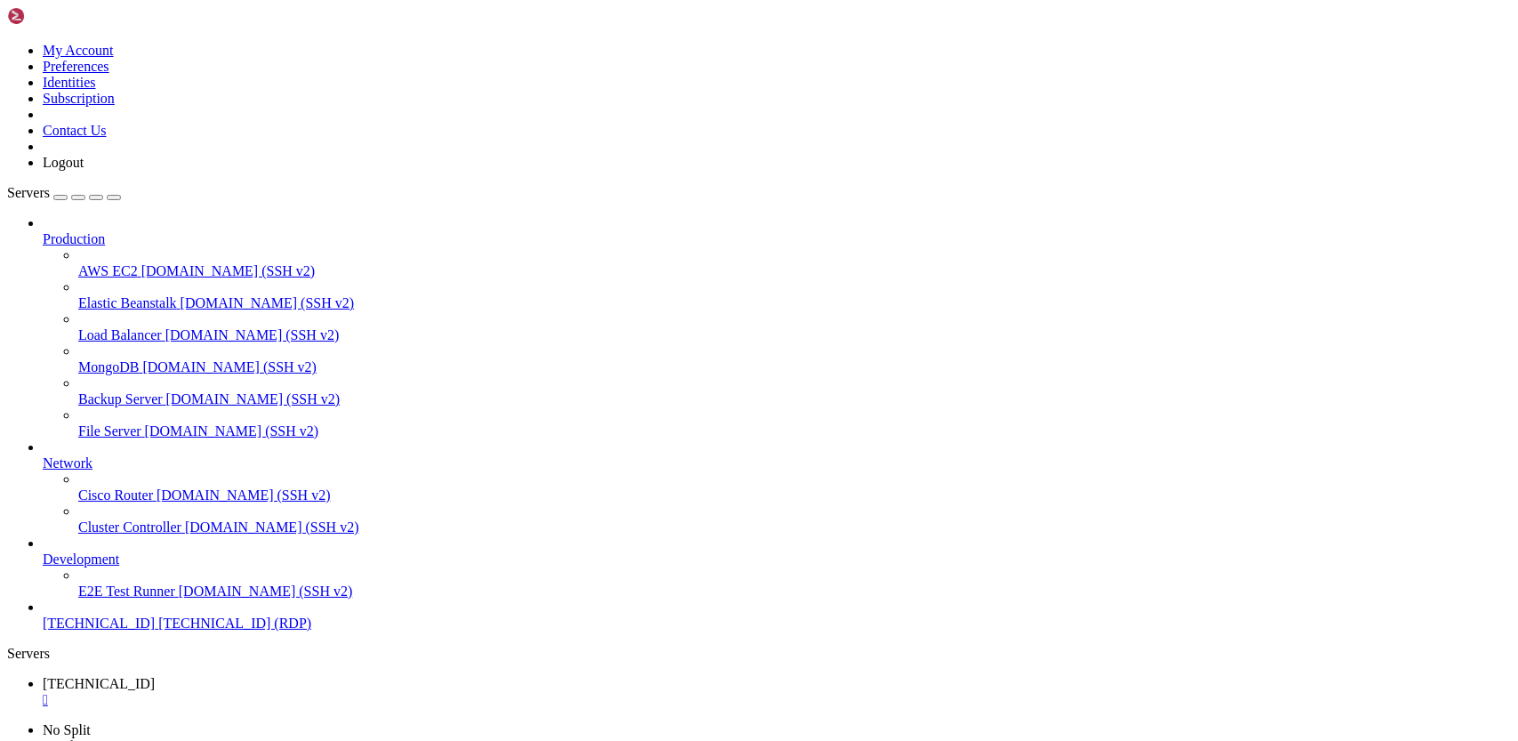
drag, startPoint x: 989, startPoint y: 1227, endPoint x: 1010, endPoint y: 993, distance: 234.9
drag, startPoint x: 943, startPoint y: 1217, endPoint x: 957, endPoint y: 1076, distance: 141.2
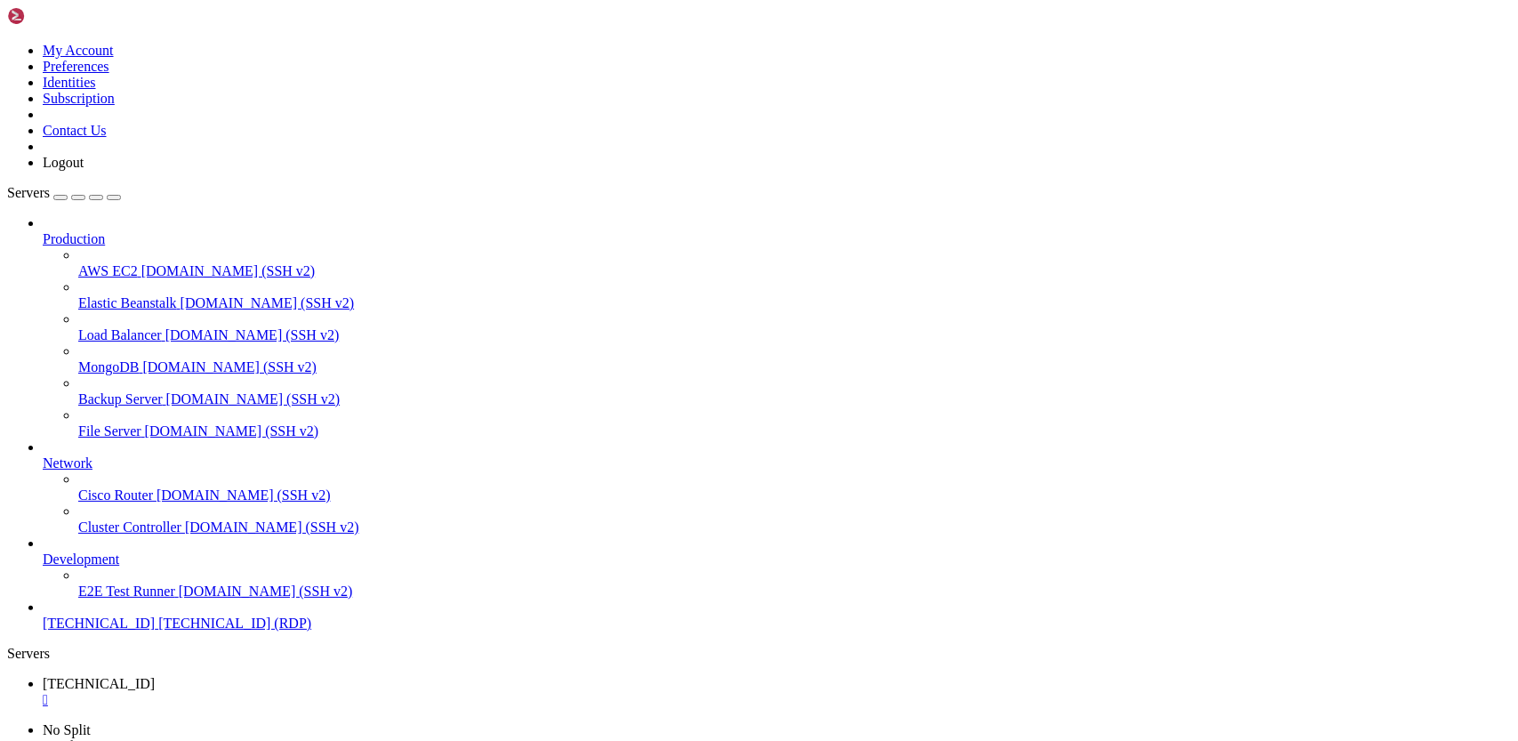
drag, startPoint x: 430, startPoint y: 1215, endPoint x: 434, endPoint y: 1105, distance: 110.3
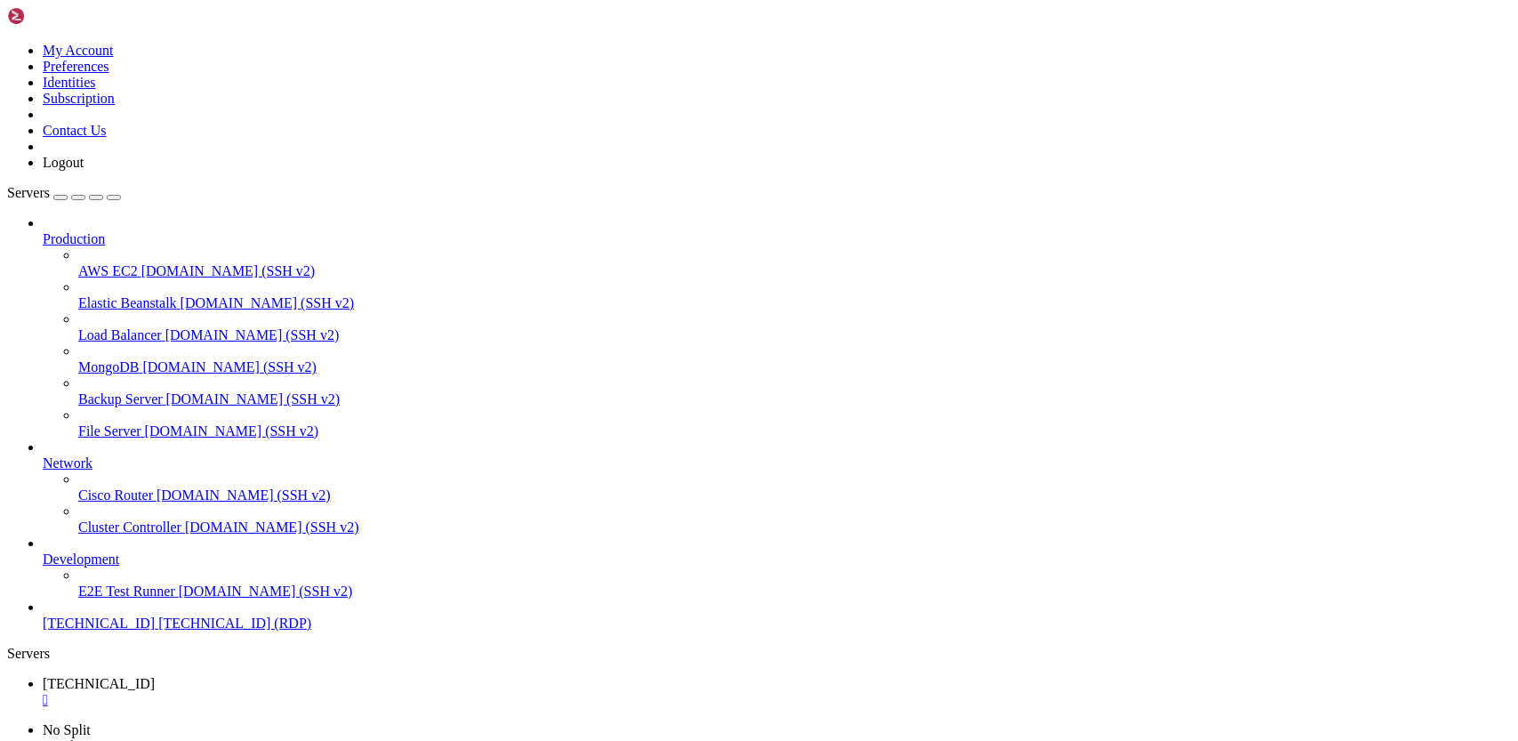
drag, startPoint x: 907, startPoint y: 1177, endPoint x: 898, endPoint y: 1002, distance: 175.4
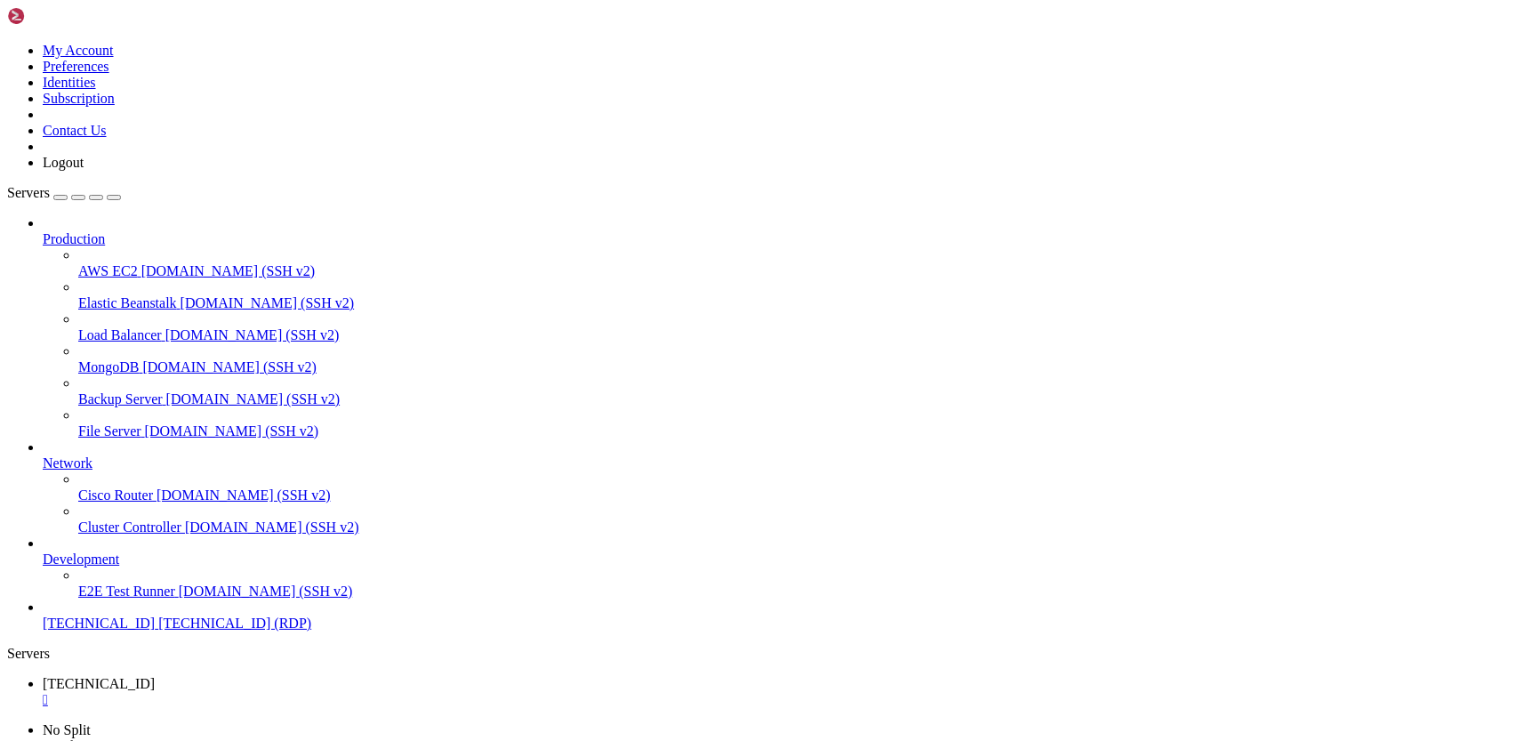
drag, startPoint x: 910, startPoint y: 1197, endPoint x: 929, endPoint y: 1042, distance: 156.0
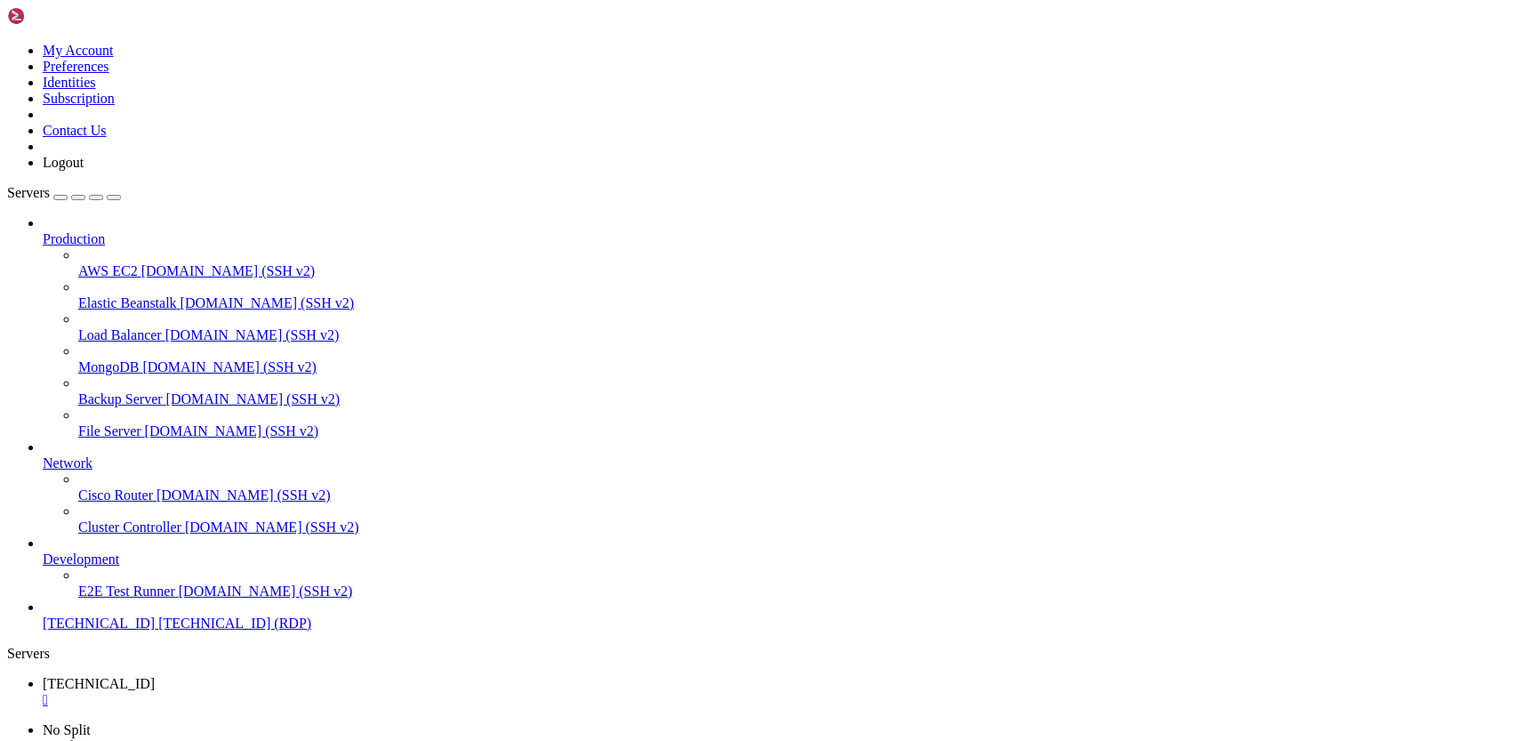
drag, startPoint x: 502, startPoint y: 1202, endPoint x: 520, endPoint y: 1010, distance: 193.0
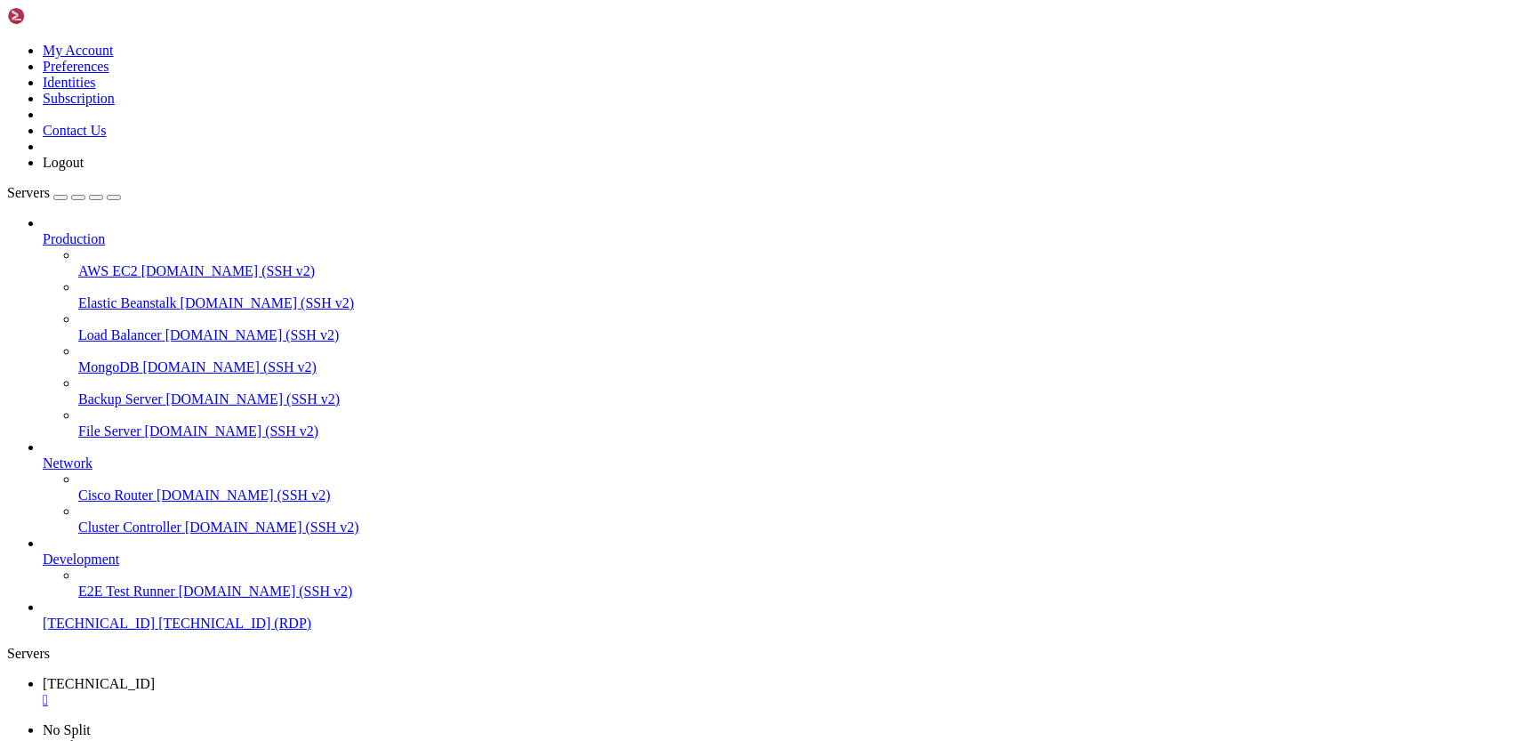
drag, startPoint x: 962, startPoint y: 1287, endPoint x: 1017, endPoint y: 1055, distance: 238.6
drag, startPoint x: 673, startPoint y: 1364, endPoint x: 717, endPoint y: 1183, distance: 186.6
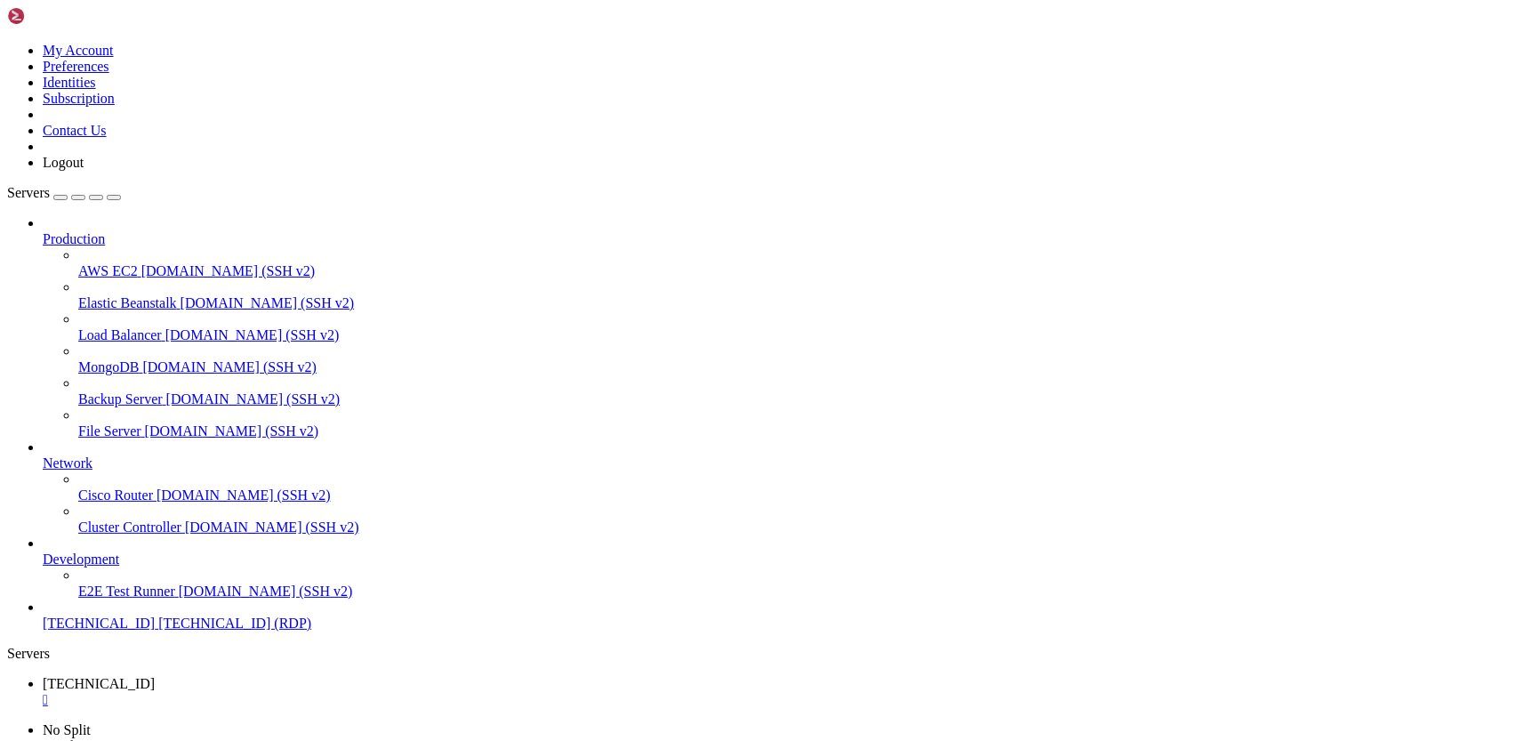
drag, startPoint x: 441, startPoint y: 1212, endPoint x: 456, endPoint y: 1089, distance: 124.5
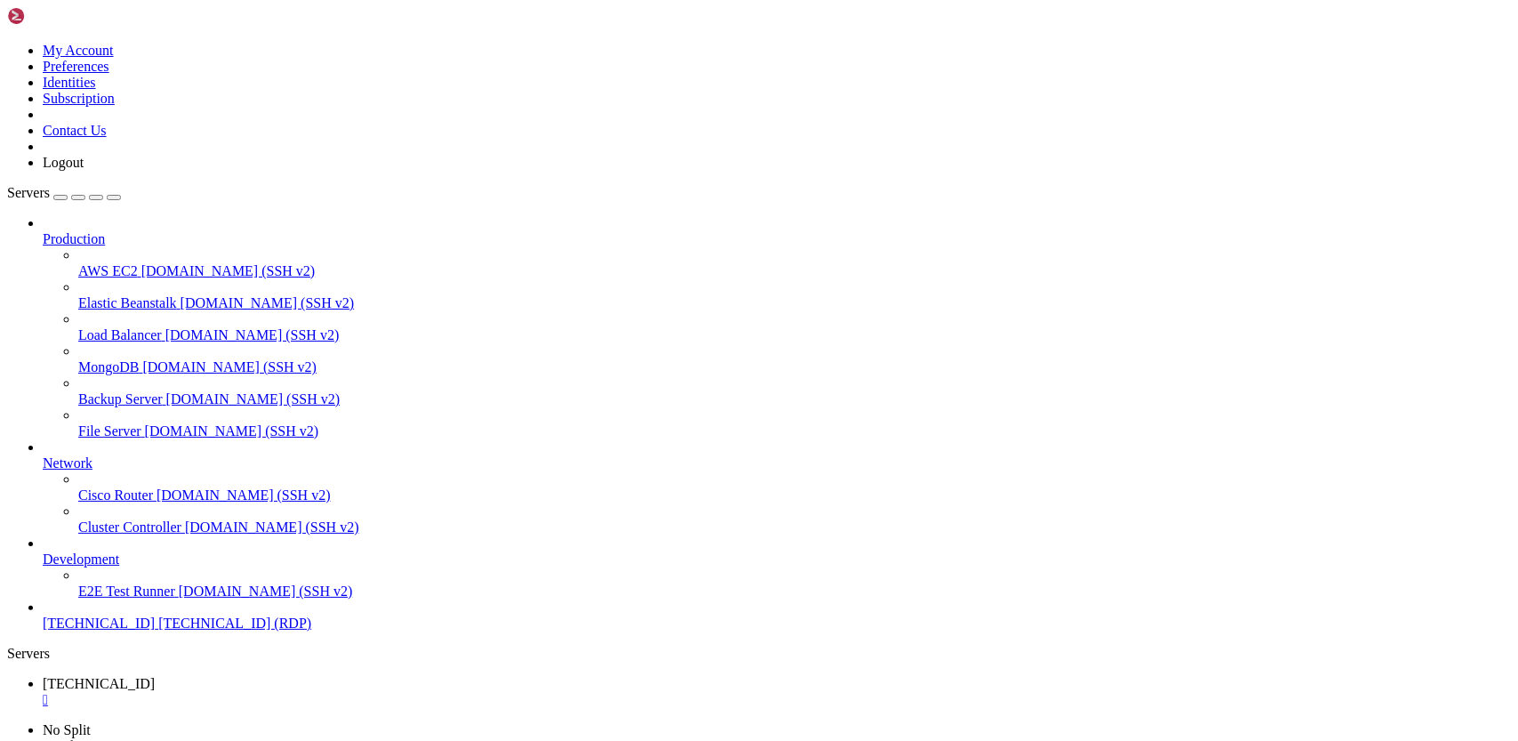
drag, startPoint x: 722, startPoint y: 882, endPoint x: 936, endPoint y: 883, distance: 213.4
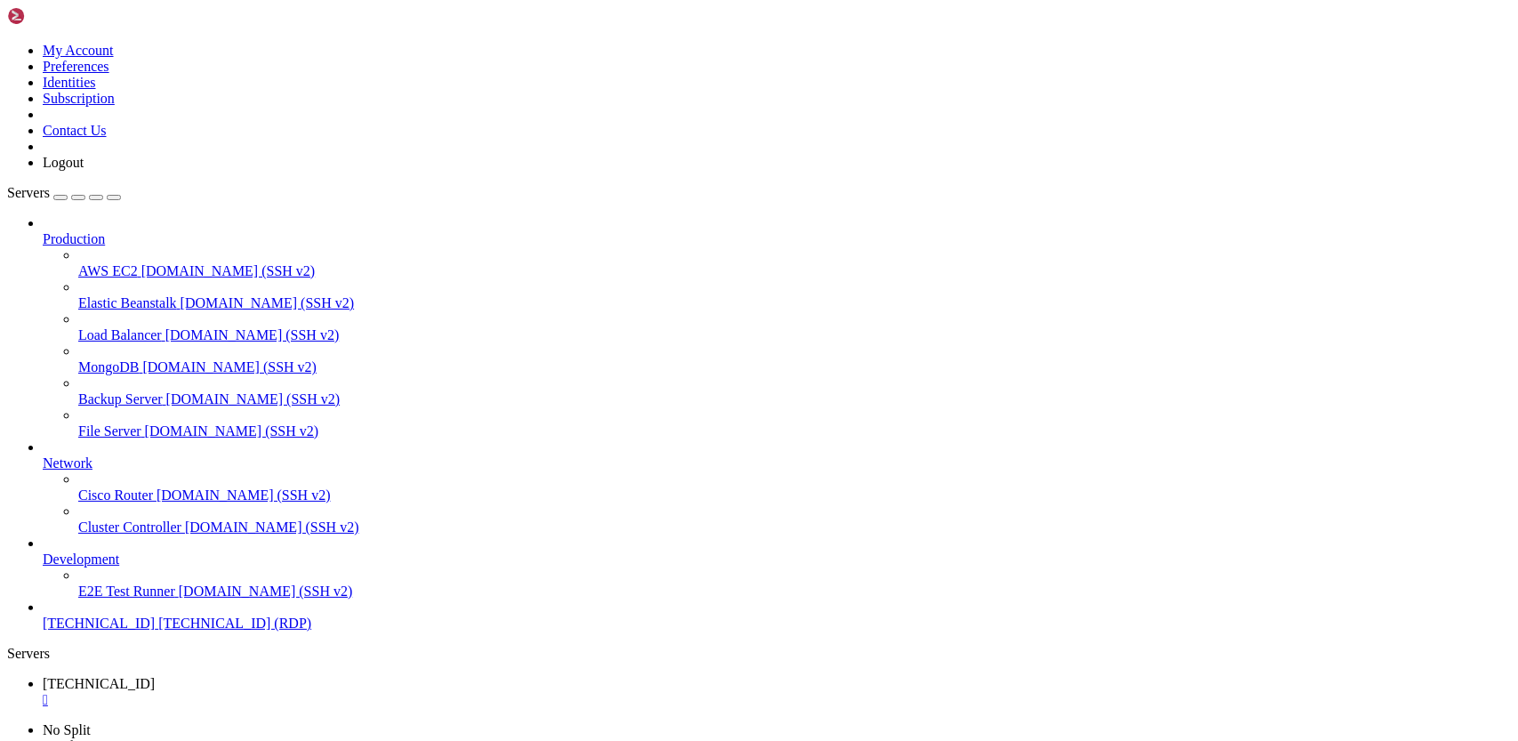
drag, startPoint x: 1060, startPoint y: 1128, endPoint x: 1049, endPoint y: 1126, distance: 10.8
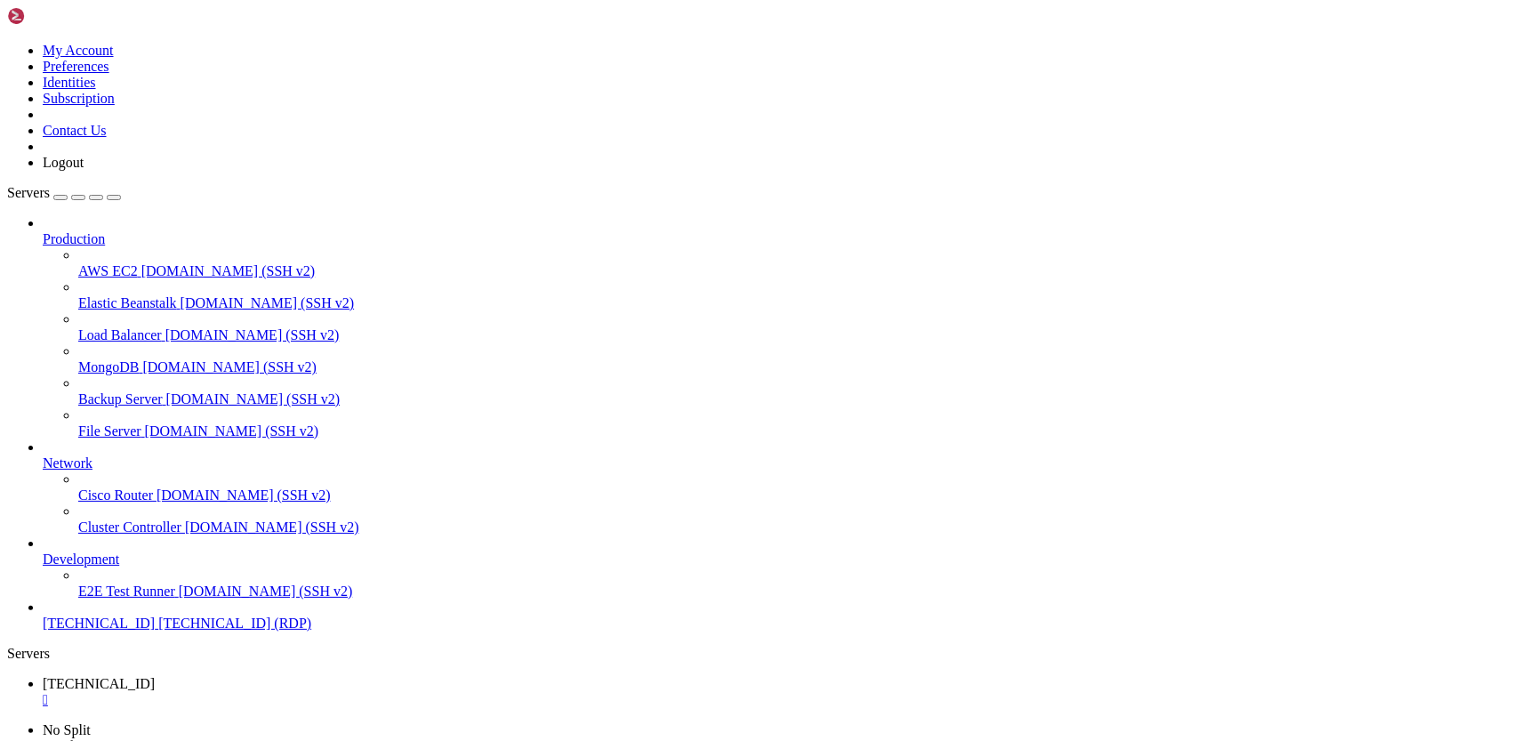
drag, startPoint x: 916, startPoint y: 1156, endPoint x: 792, endPoint y: 1144, distance: 125.1
drag, startPoint x: 878, startPoint y: 1153, endPoint x: 800, endPoint y: 1147, distance: 78.4
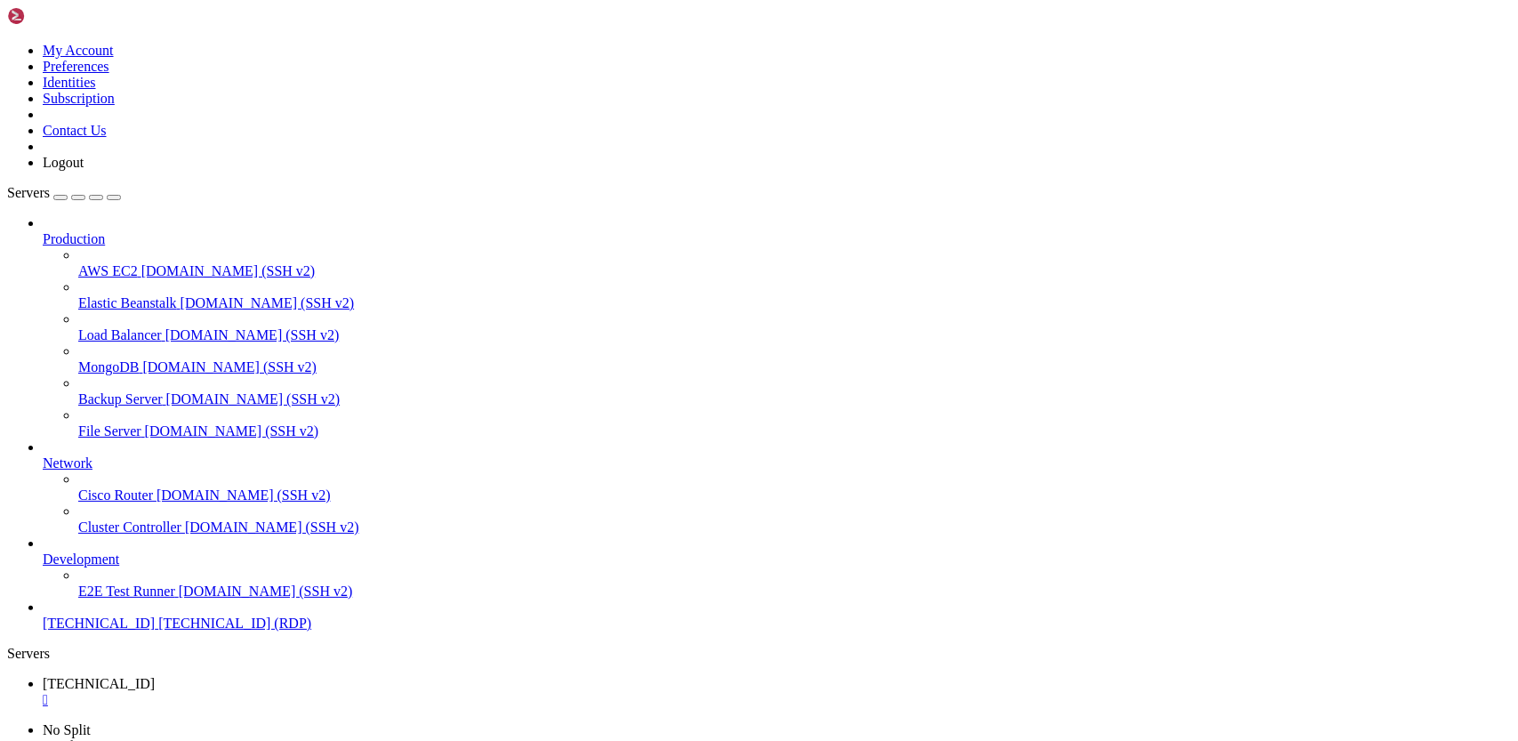
drag, startPoint x: 863, startPoint y: 1163, endPoint x: 801, endPoint y: 1156, distance: 61.8
drag, startPoint x: 864, startPoint y: 1161, endPoint x: 800, endPoint y: 1155, distance: 65.1
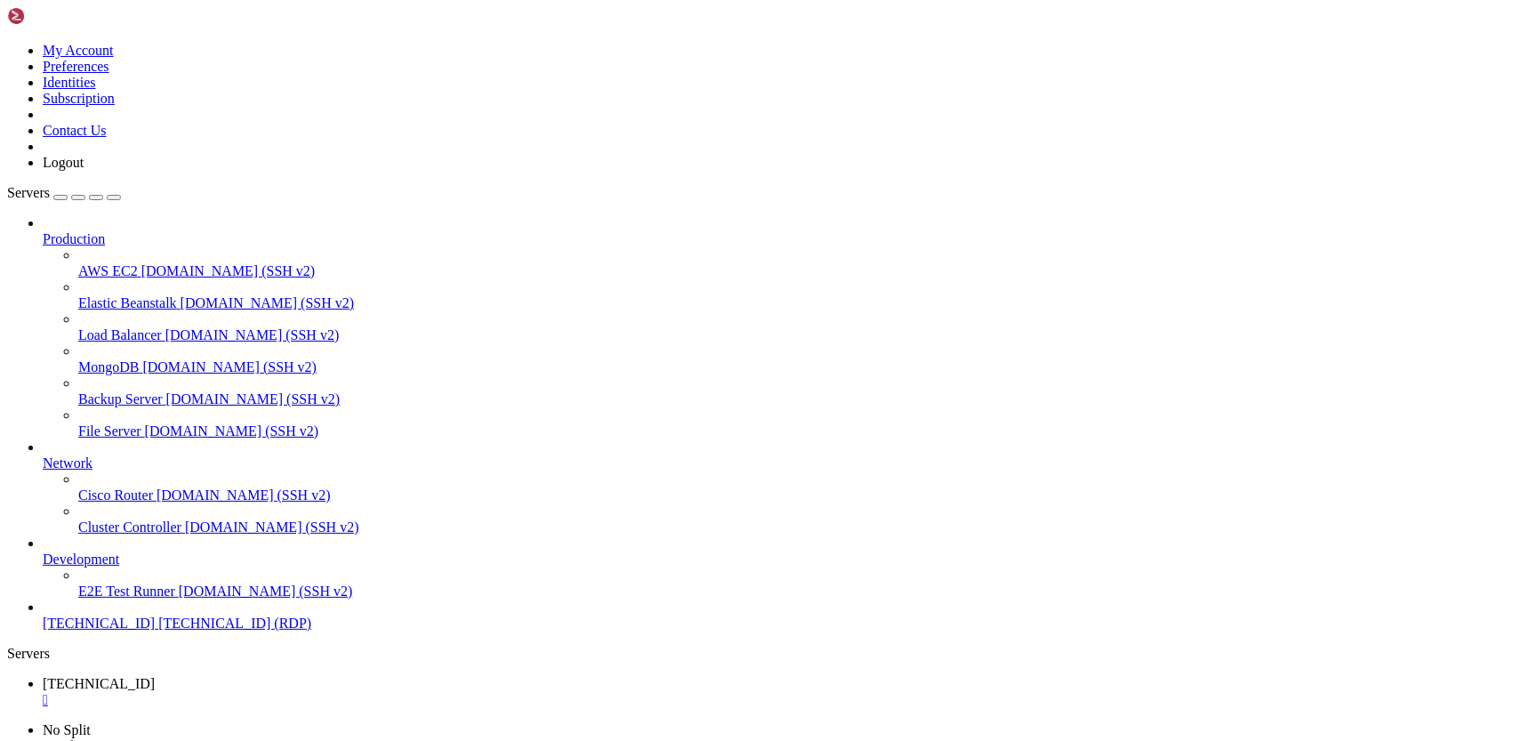
drag, startPoint x: 802, startPoint y: 1156, endPoint x: 952, endPoint y: 1156, distance: 150.3
drag, startPoint x: 802, startPoint y: 1153, endPoint x: 928, endPoint y: 1153, distance: 126.3
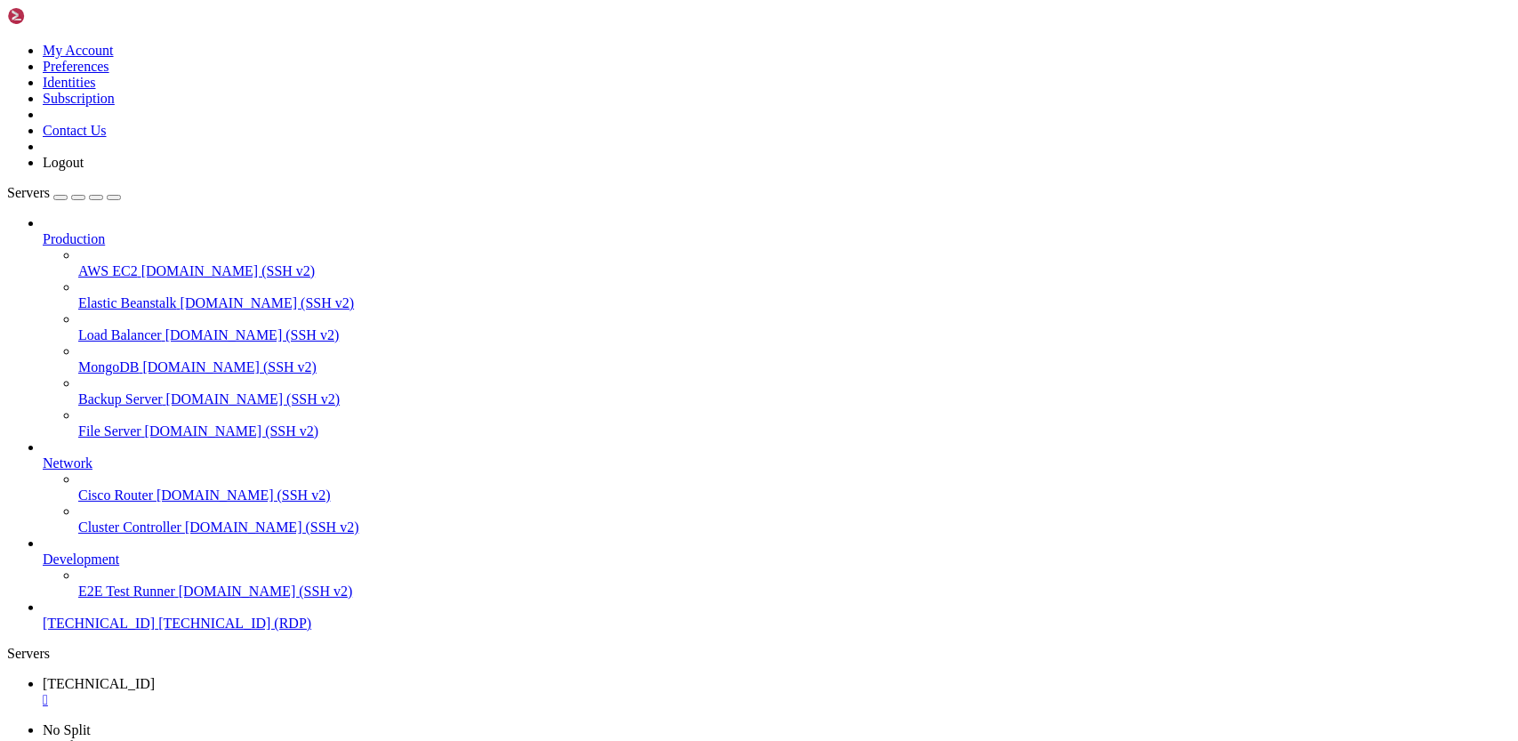
drag, startPoint x: 877, startPoint y: 1165, endPoint x: 800, endPoint y: 1153, distance: 77.4
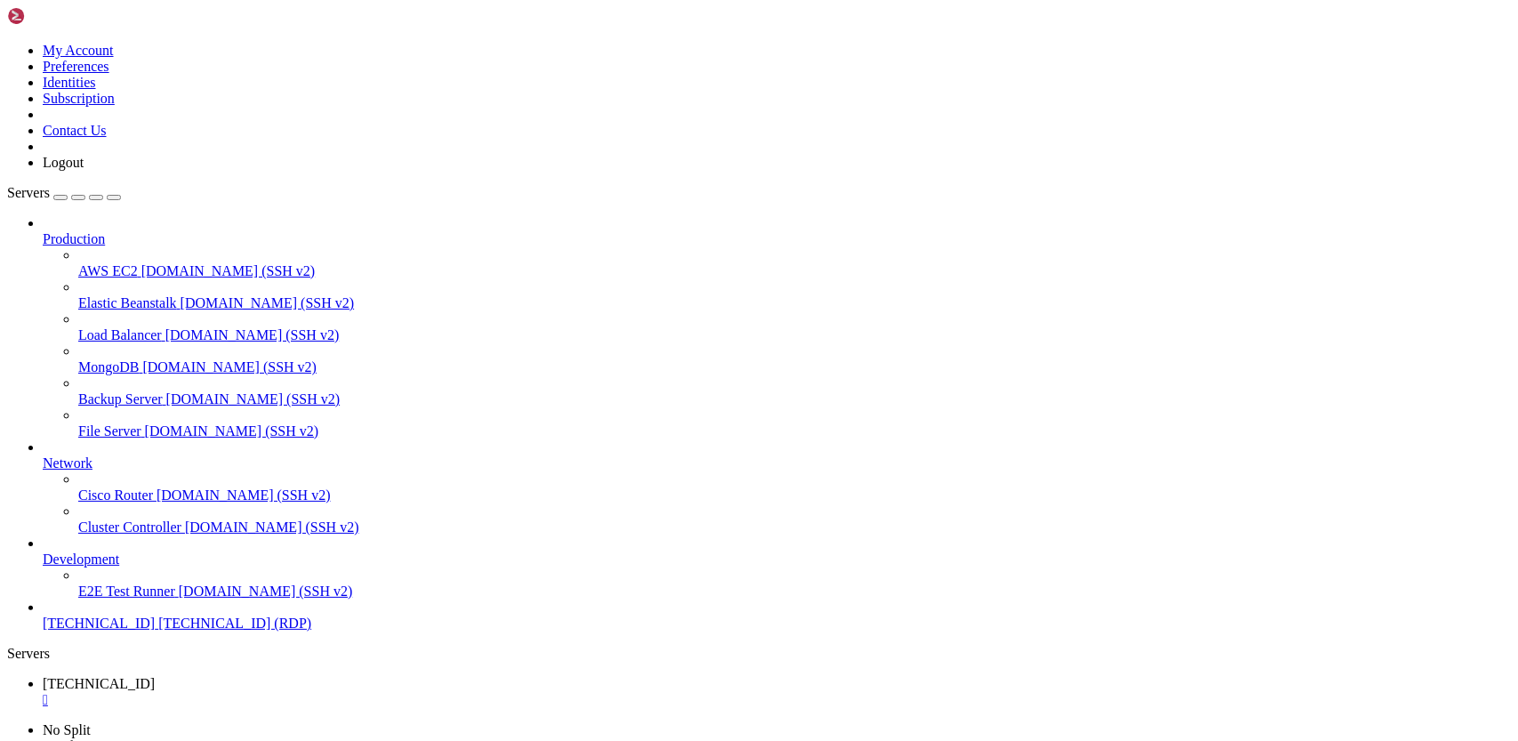
drag, startPoint x: 902, startPoint y: 1158, endPoint x: 738, endPoint y: 1160, distance: 163.6
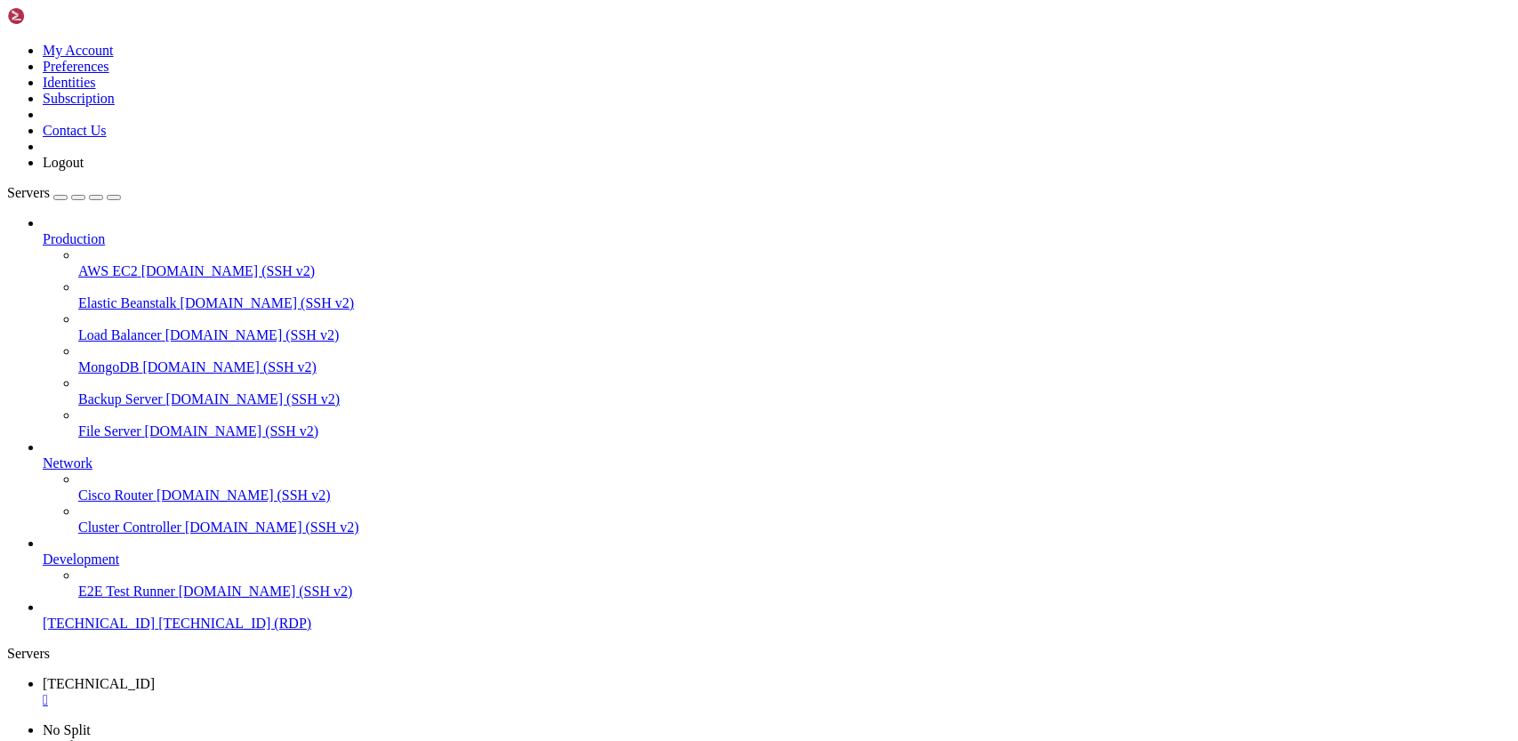
drag, startPoint x: 808, startPoint y: 1150, endPoint x: 980, endPoint y: 1160, distance: 172.8
drag, startPoint x: 907, startPoint y: 1156, endPoint x: 775, endPoint y: 1150, distance: 131.8
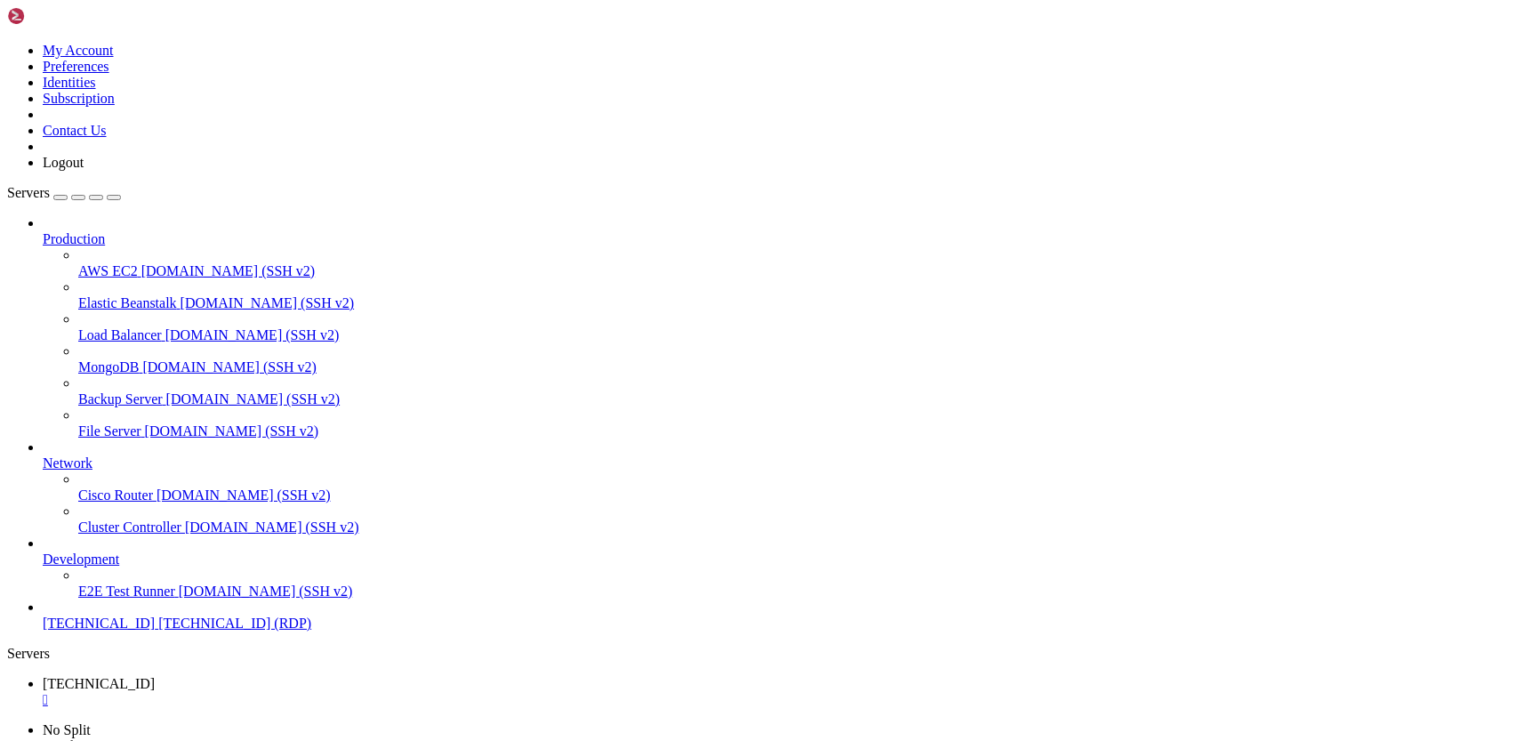
drag, startPoint x: 843, startPoint y: 1116, endPoint x: 679, endPoint y: 1113, distance: 163.7
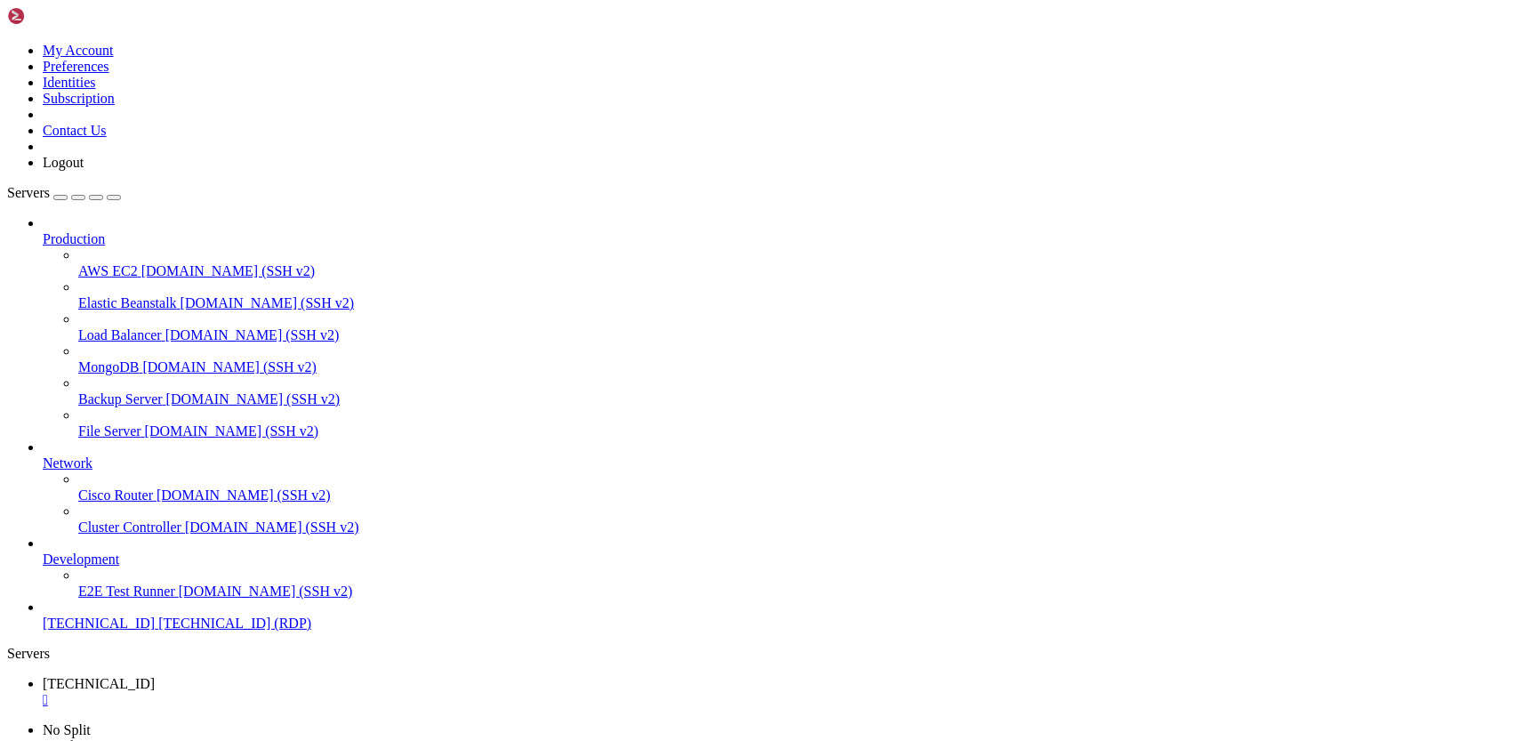
click at [342, 692] on div "" at bounding box center [777, 700] width 1468 height 16
click at [158, 631] on span "[TECHNICAL_ID] (RDP)" at bounding box center [234, 622] width 153 height 15
